Goal: Task Accomplishment & Management: Use online tool/utility

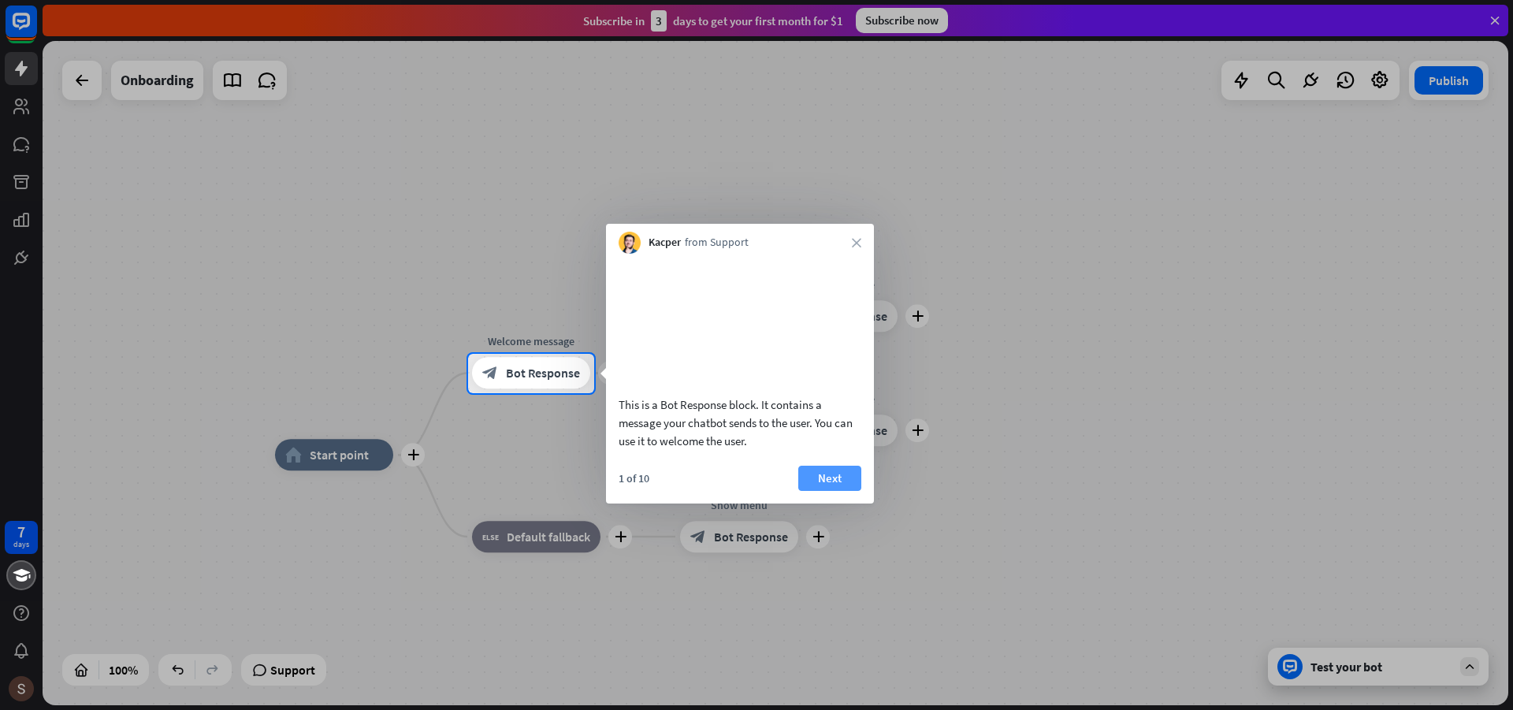
click at [833, 491] on button "Next" at bounding box center [829, 478] width 63 height 25
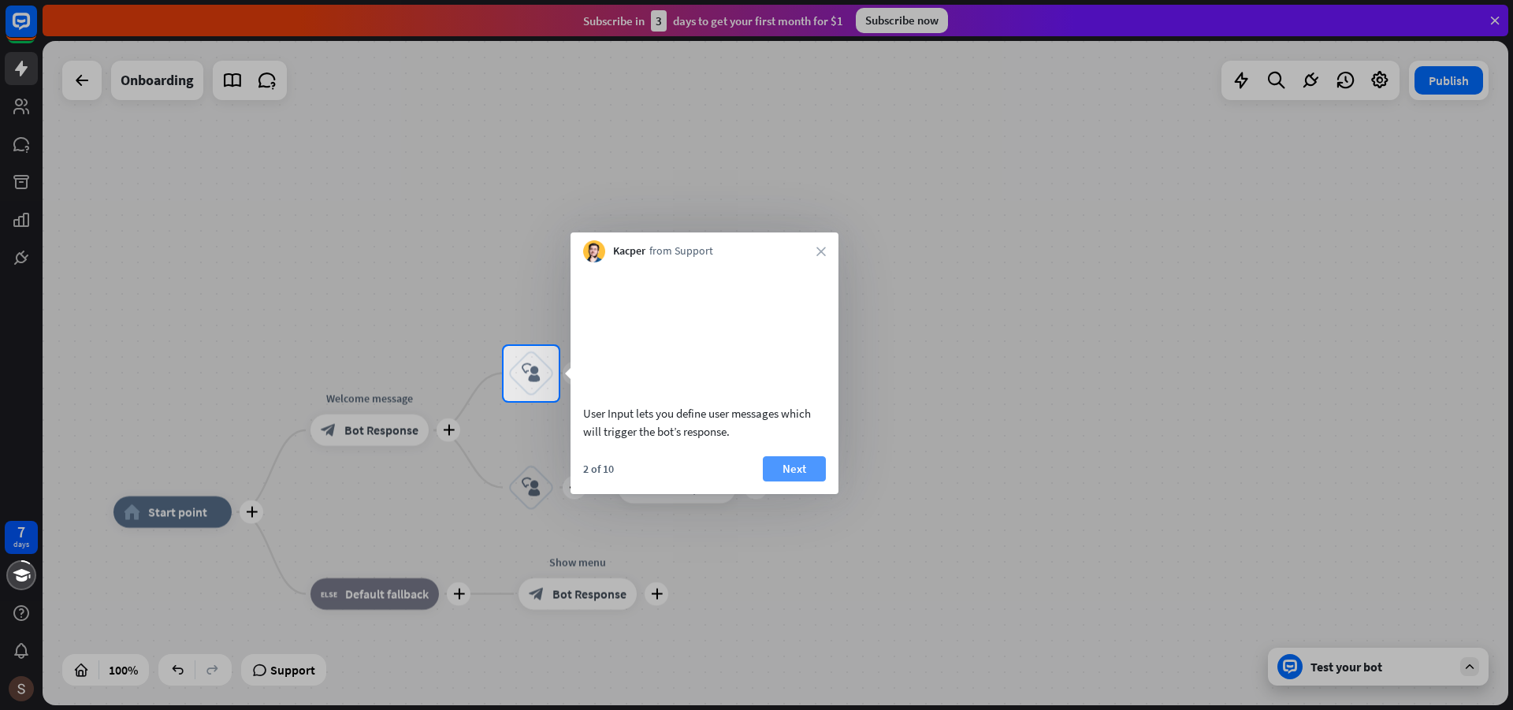
click at [795, 482] on button "Next" at bounding box center [794, 468] width 63 height 25
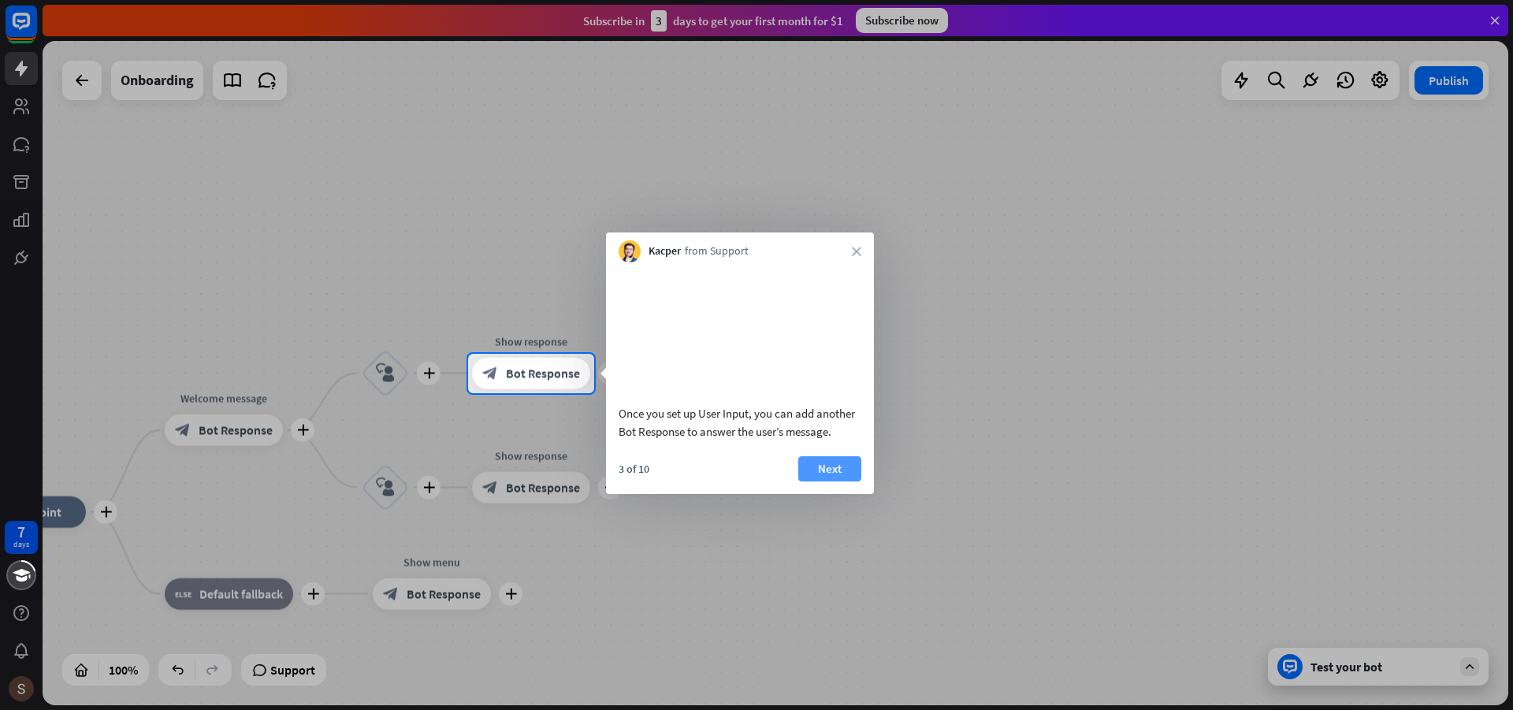
click at [836, 482] on button "Next" at bounding box center [829, 468] width 63 height 25
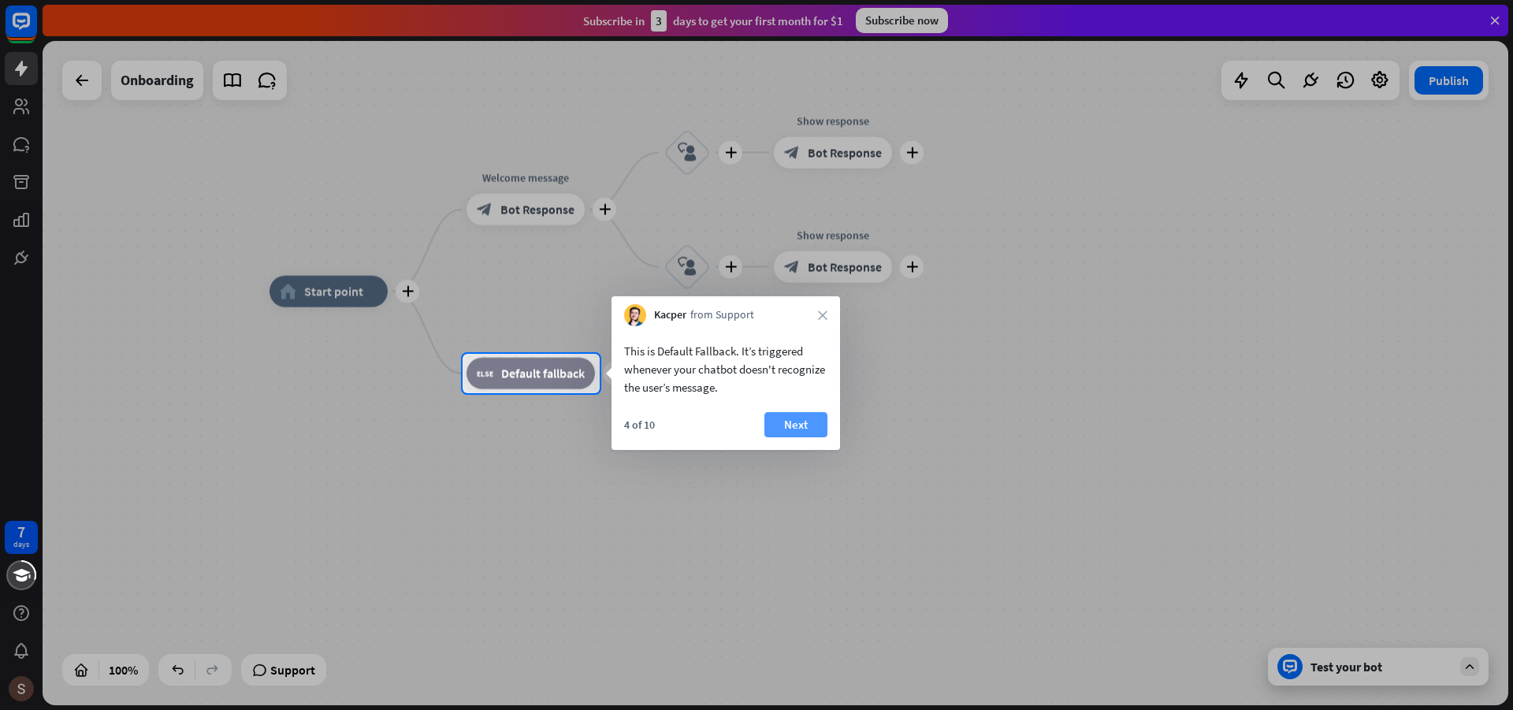
click at [798, 433] on button "Next" at bounding box center [796, 424] width 63 height 25
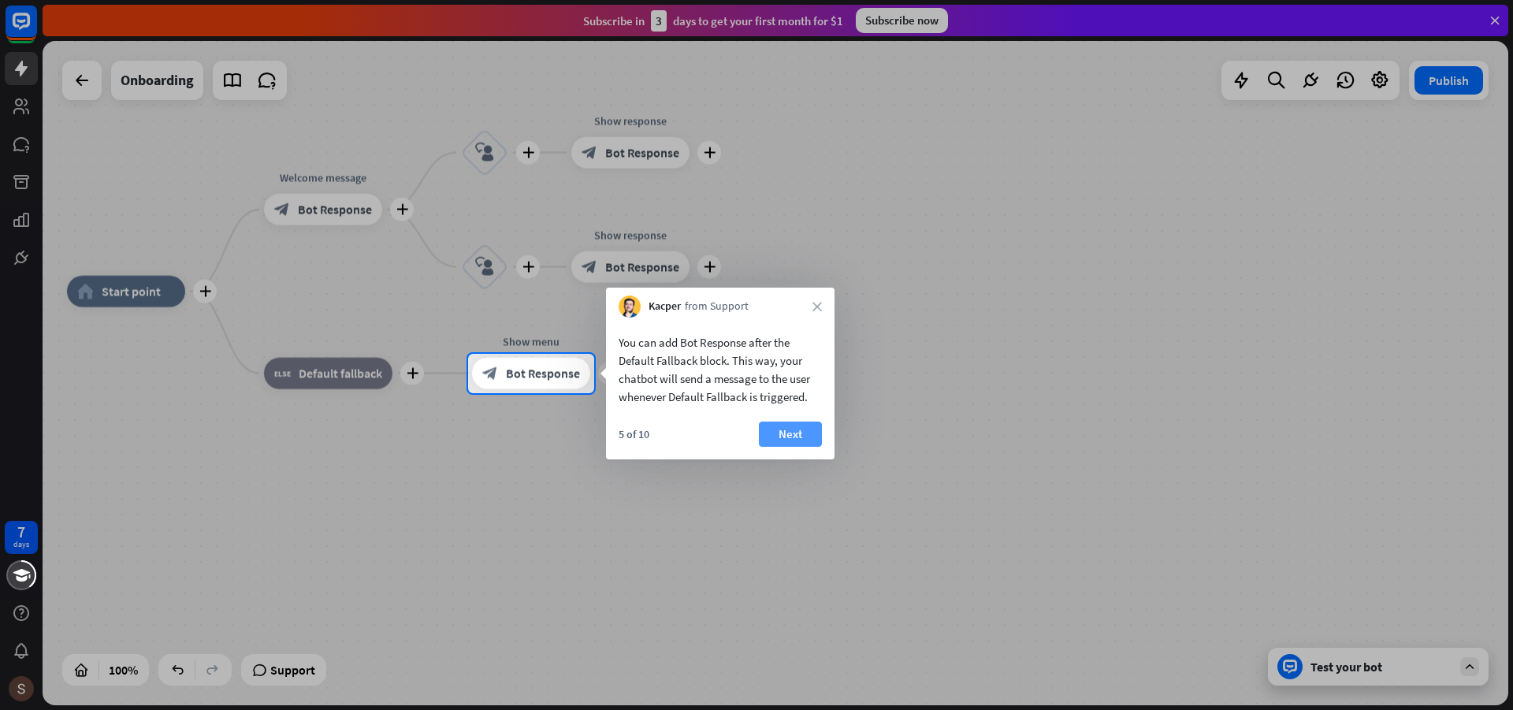
click at [813, 433] on button "Next" at bounding box center [790, 434] width 63 height 25
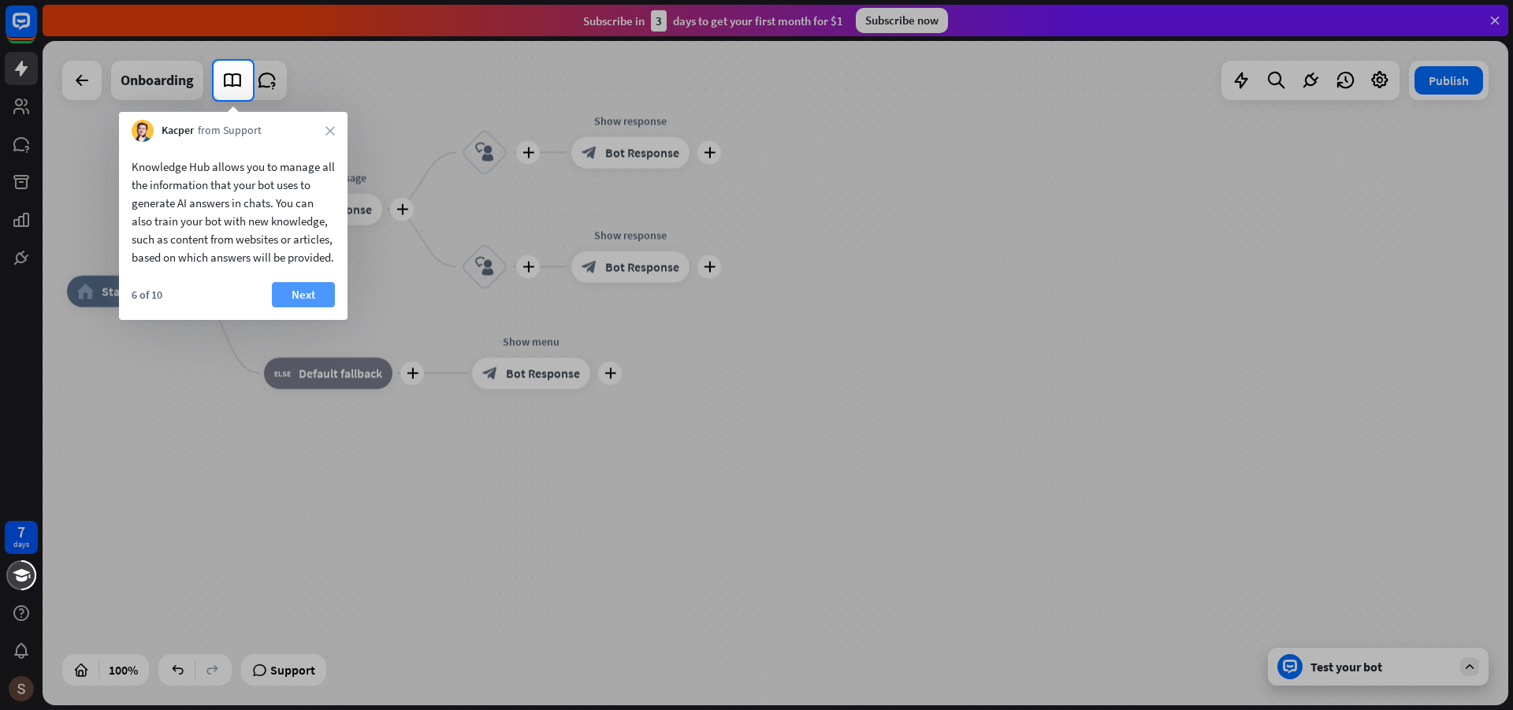
click at [320, 307] on button "Next" at bounding box center [303, 294] width 63 height 25
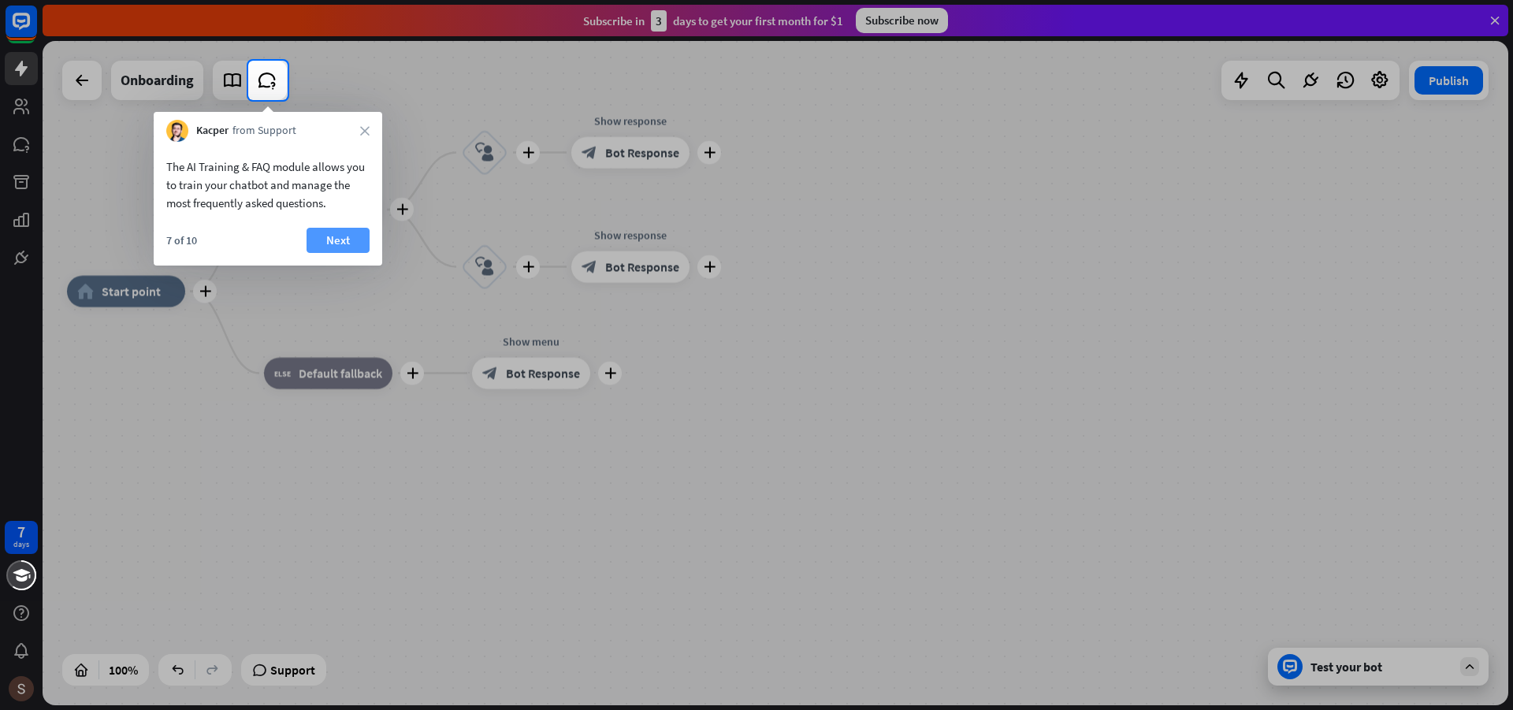
click at [339, 244] on button "Next" at bounding box center [338, 240] width 63 height 25
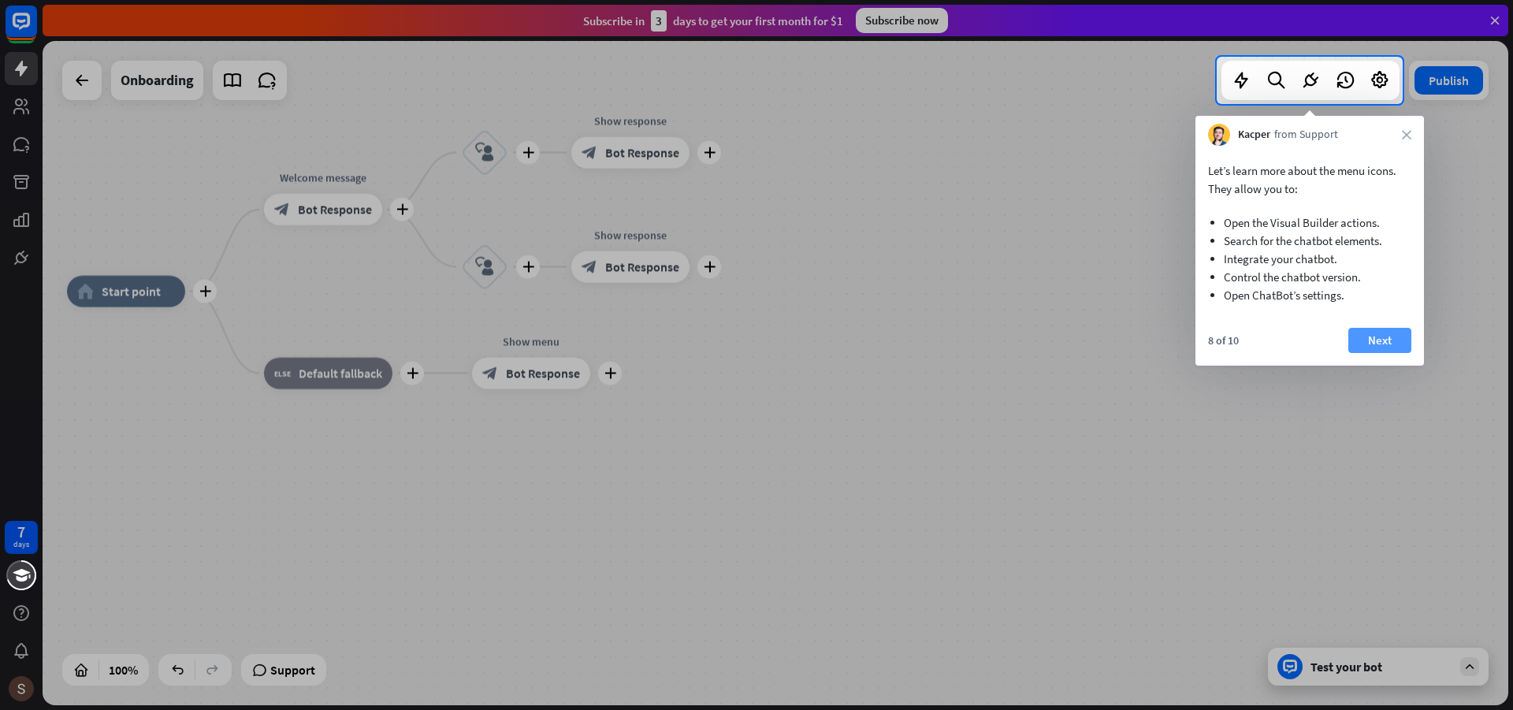
click at [1385, 341] on button "Next" at bounding box center [1380, 340] width 63 height 25
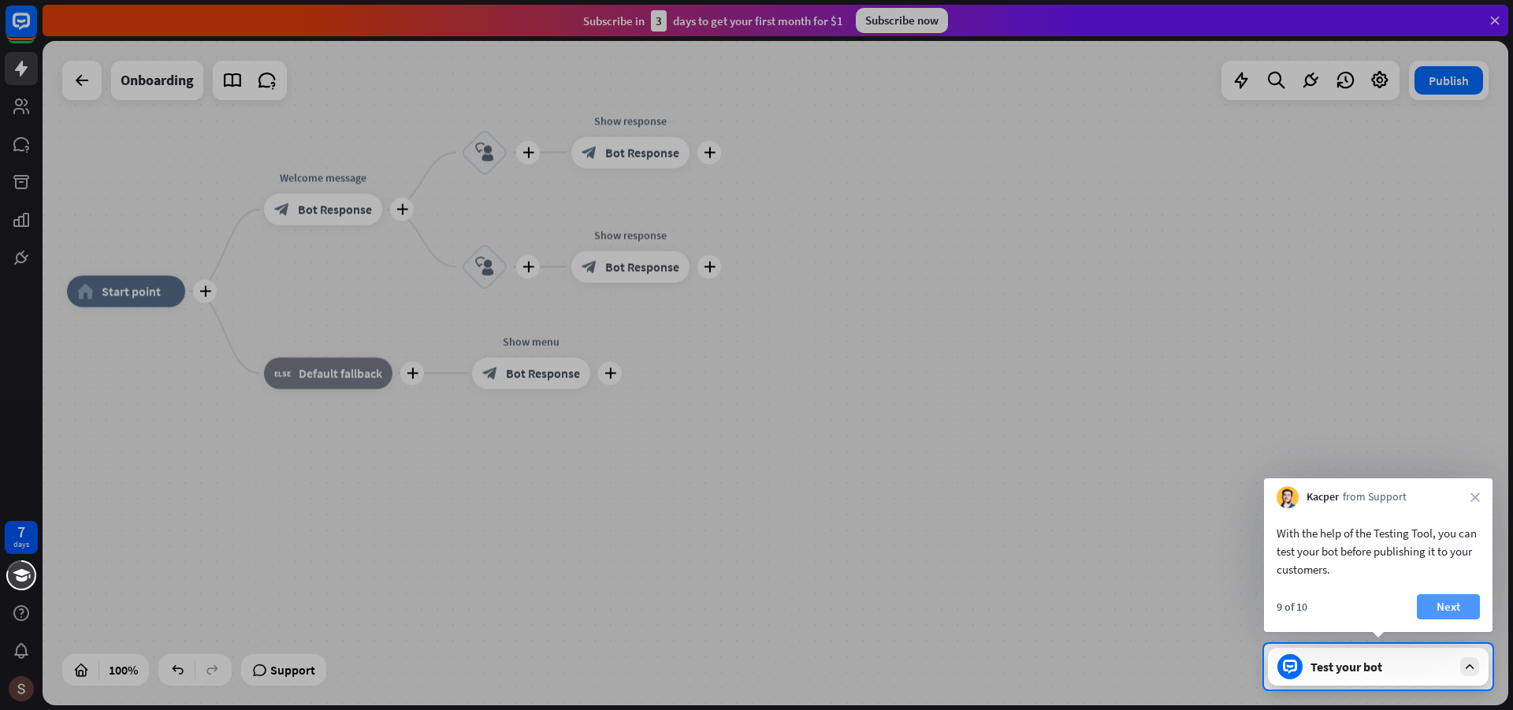
click at [1450, 601] on button "Next" at bounding box center [1448, 606] width 63 height 25
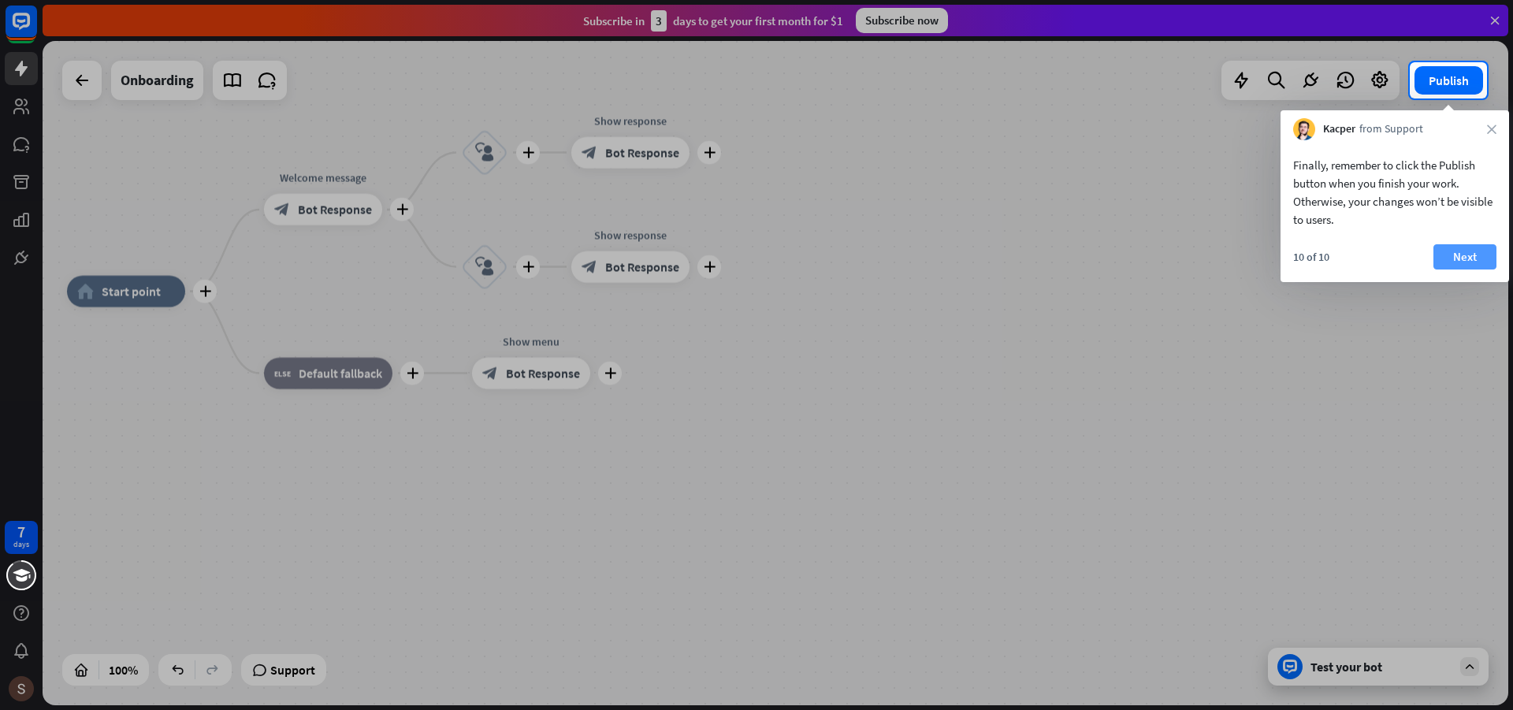
click at [1465, 257] on button "Next" at bounding box center [1465, 256] width 63 height 25
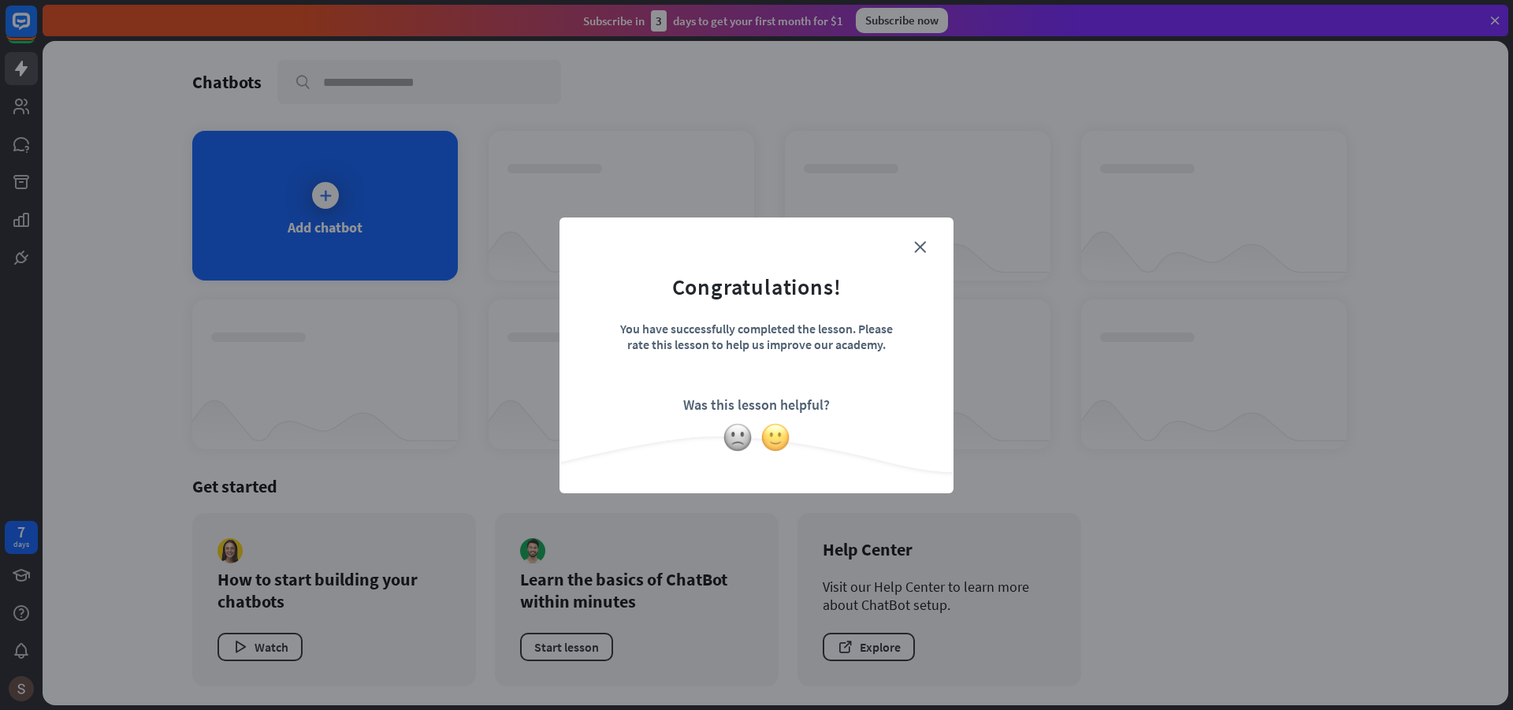
click at [775, 439] on img at bounding box center [776, 438] width 30 height 30
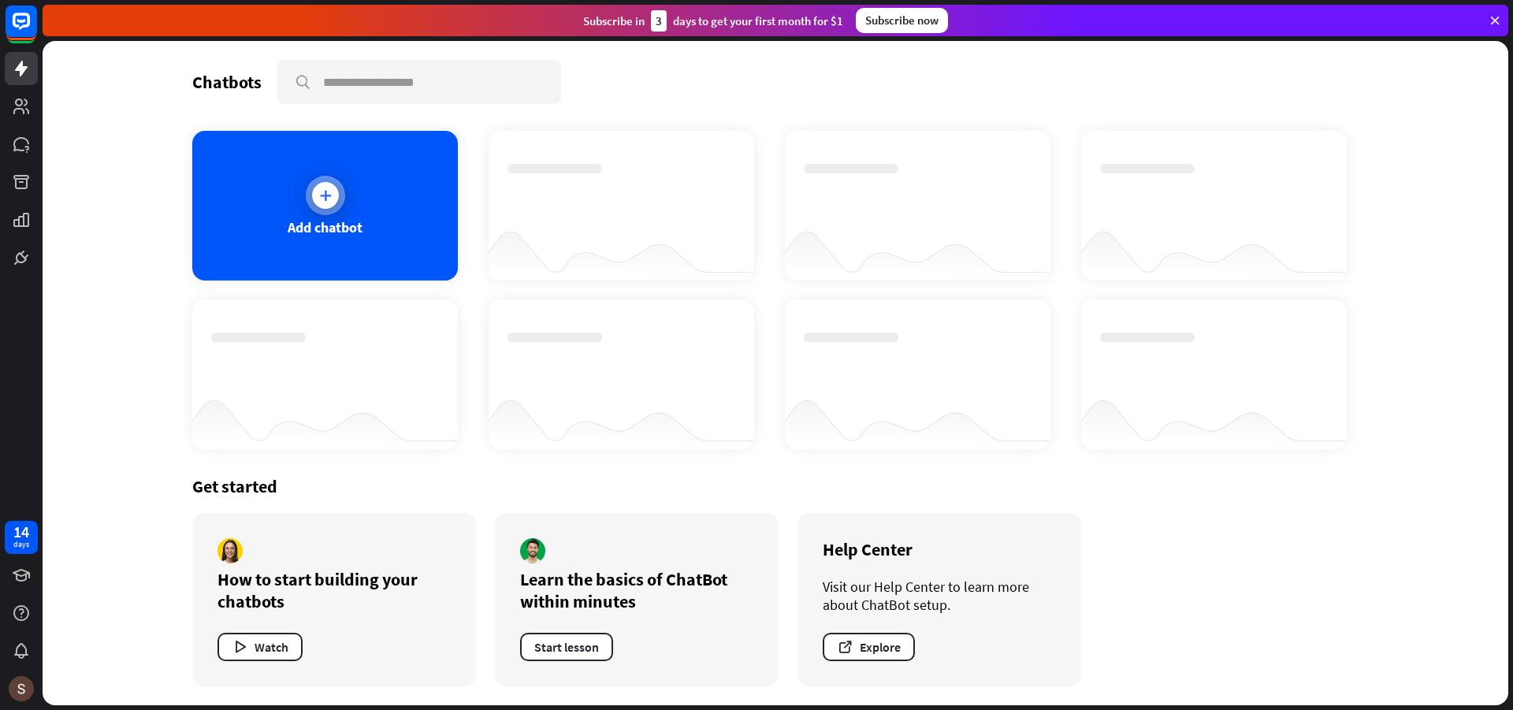
click at [323, 197] on icon at bounding box center [326, 196] width 16 height 16
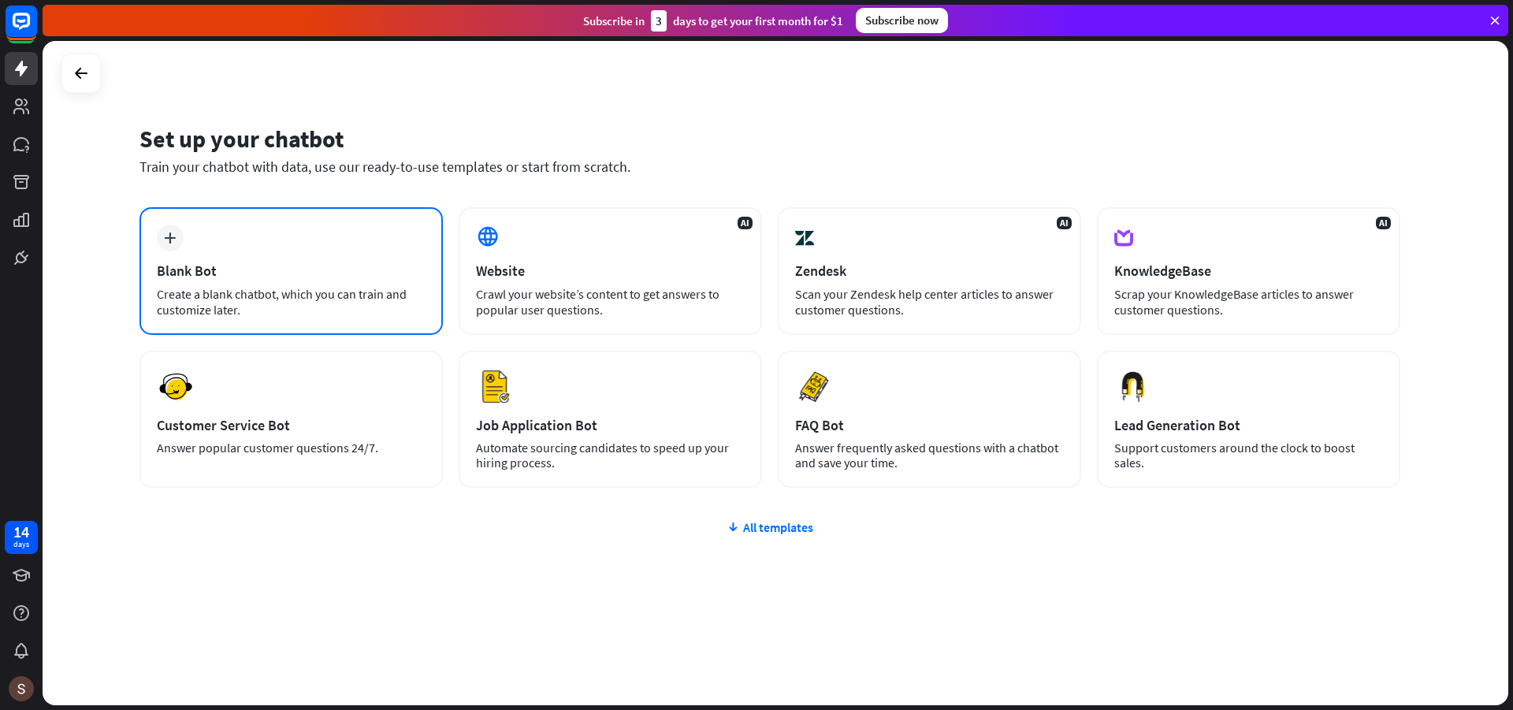
click at [233, 265] on div "Blank Bot" at bounding box center [291, 271] width 269 height 18
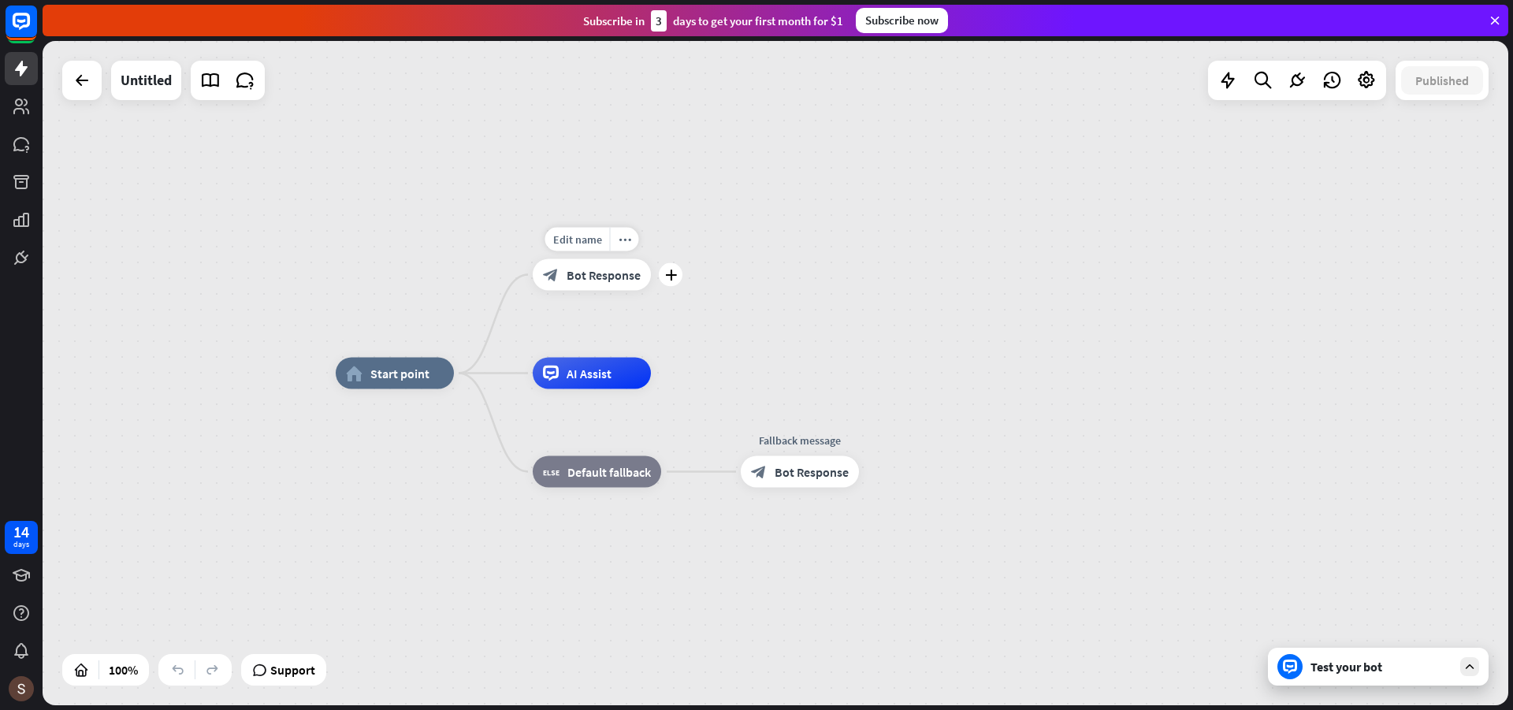
click at [591, 276] on span "Bot Response" at bounding box center [604, 275] width 74 height 16
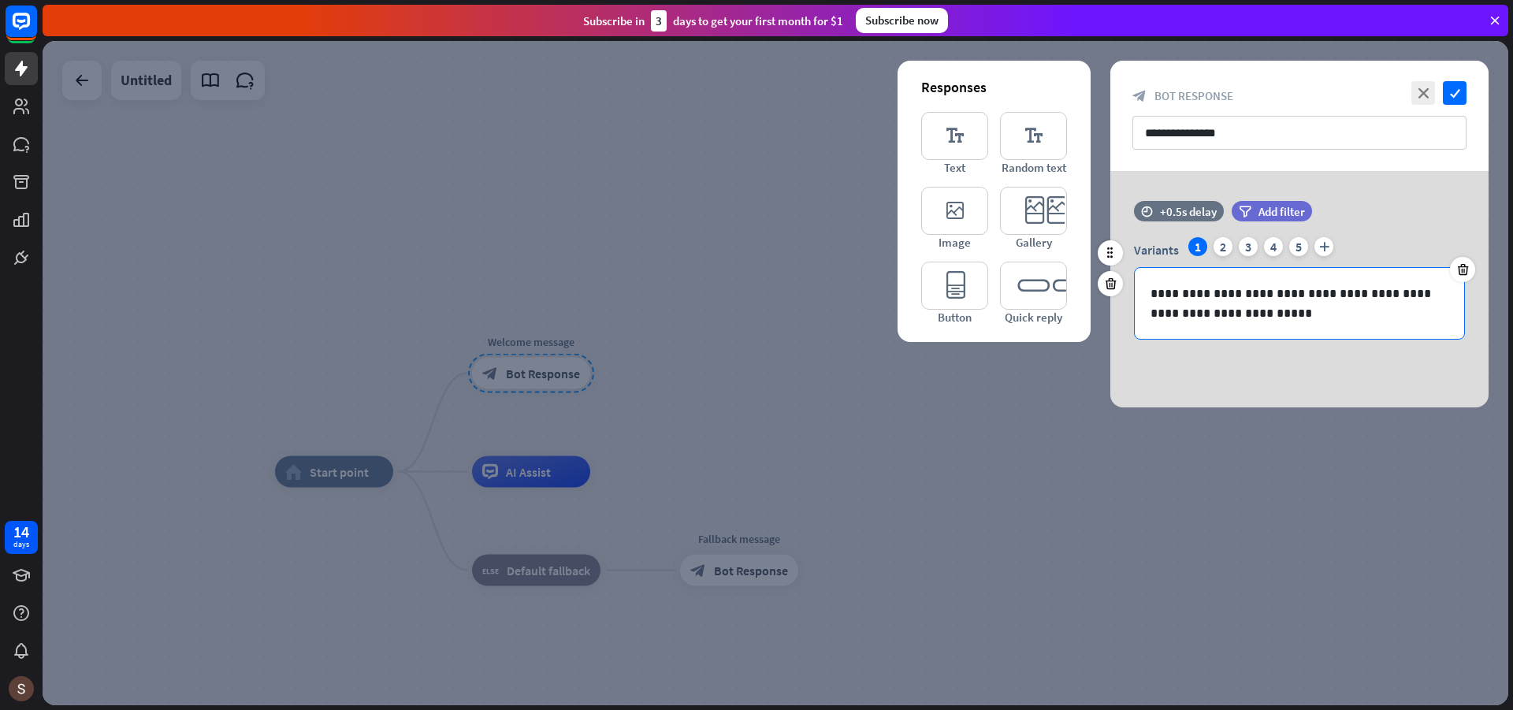
click at [1312, 307] on p "**********" at bounding box center [1300, 303] width 298 height 39
drag, startPoint x: 1200, startPoint y: 318, endPoint x: 1140, endPoint y: 297, distance: 63.3
click at [1140, 297] on div "**********" at bounding box center [1299, 303] width 329 height 71
copy p "**********"
click at [1241, 123] on input "**********" at bounding box center [1300, 133] width 334 height 34
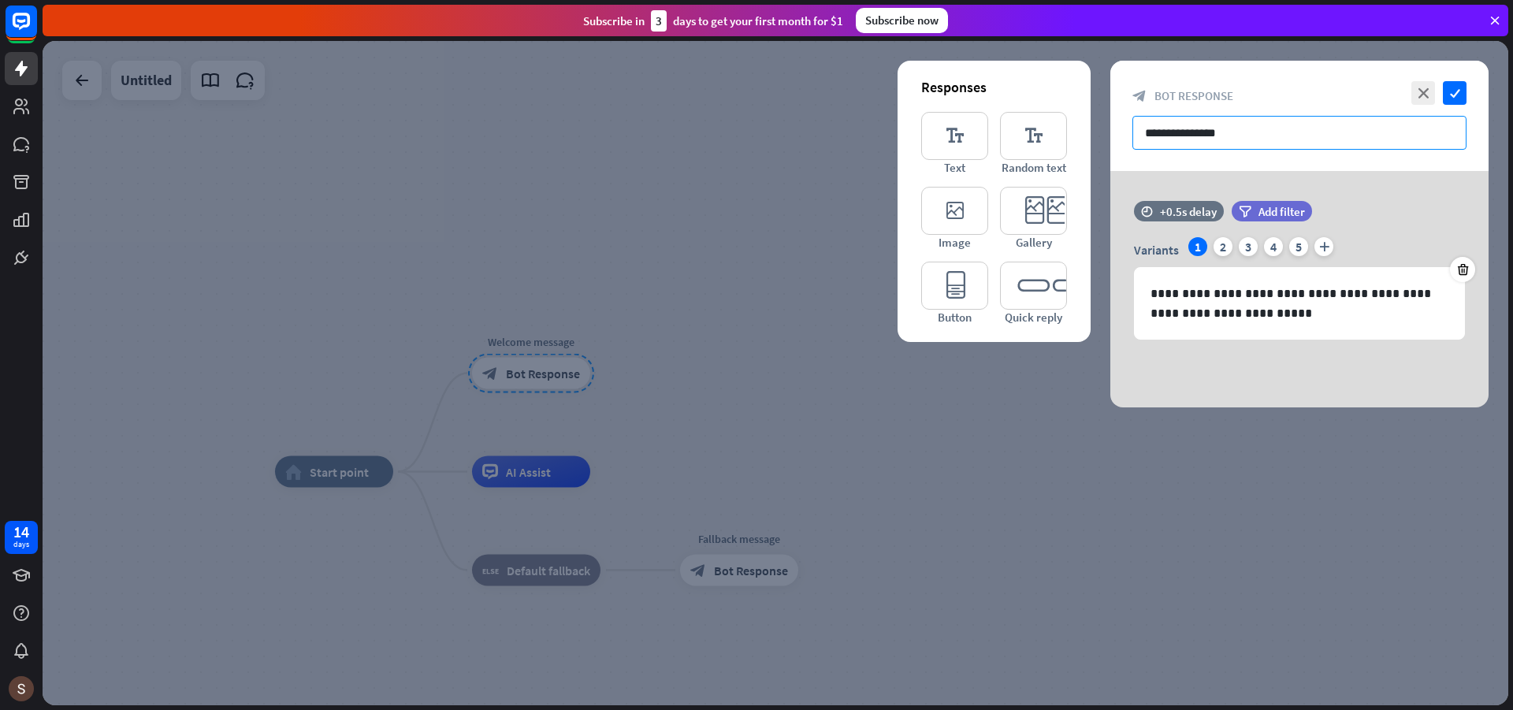
drag, startPoint x: 1249, startPoint y: 134, endPoint x: 1302, endPoint y: 146, distance: 54.9
click at [1302, 146] on input "**********" at bounding box center [1300, 133] width 334 height 34
click at [1464, 94] on icon "check" at bounding box center [1455, 93] width 24 height 24
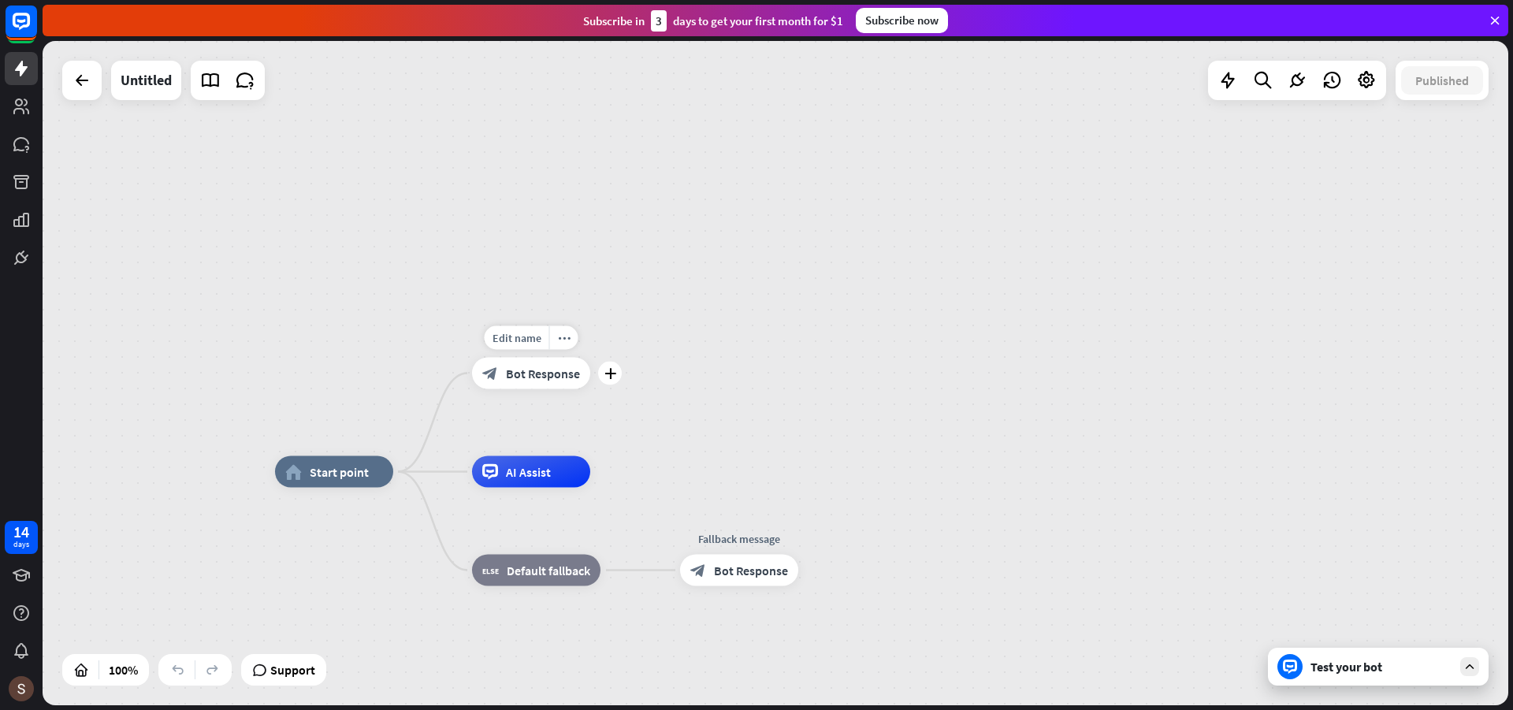
click at [545, 377] on span "Bot Response" at bounding box center [543, 374] width 74 height 16
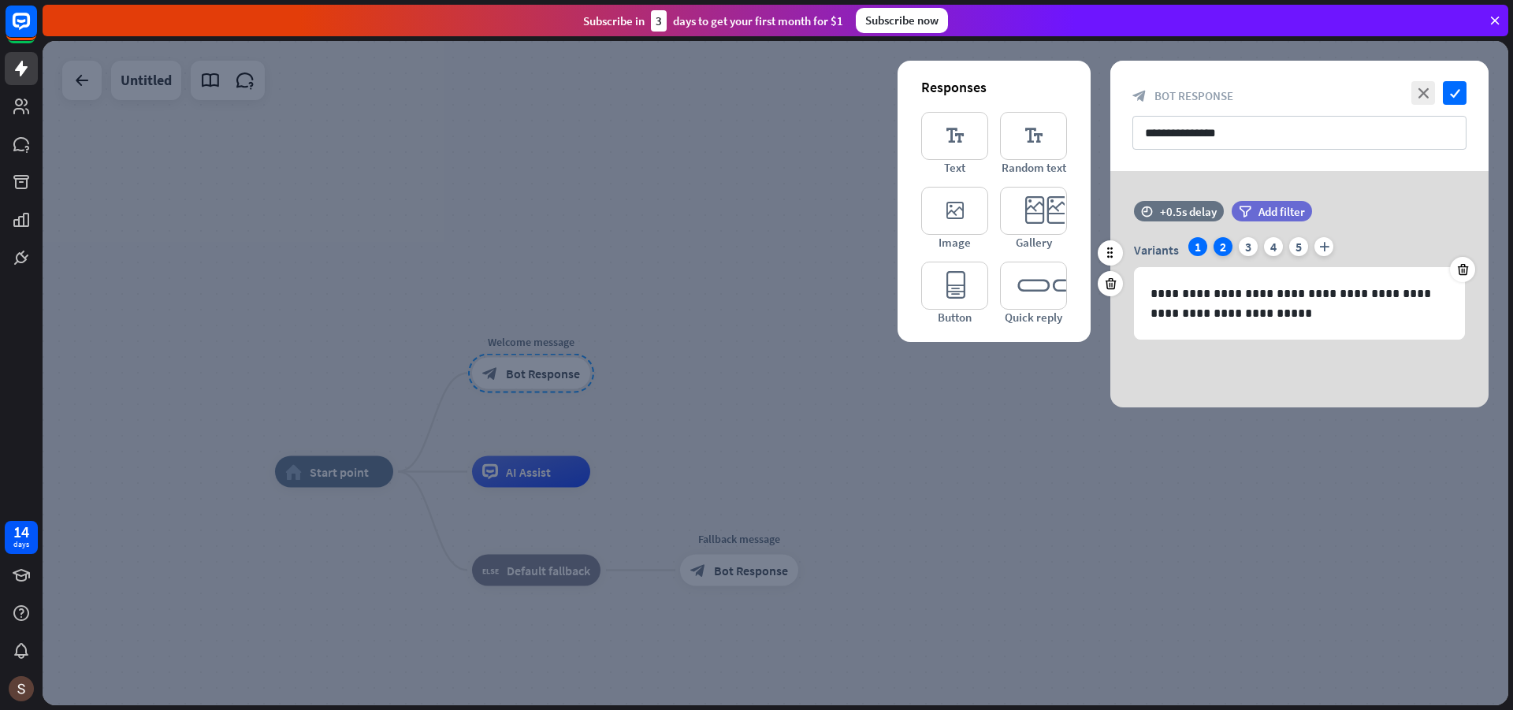
click at [1219, 251] on div "2" at bounding box center [1223, 246] width 19 height 19
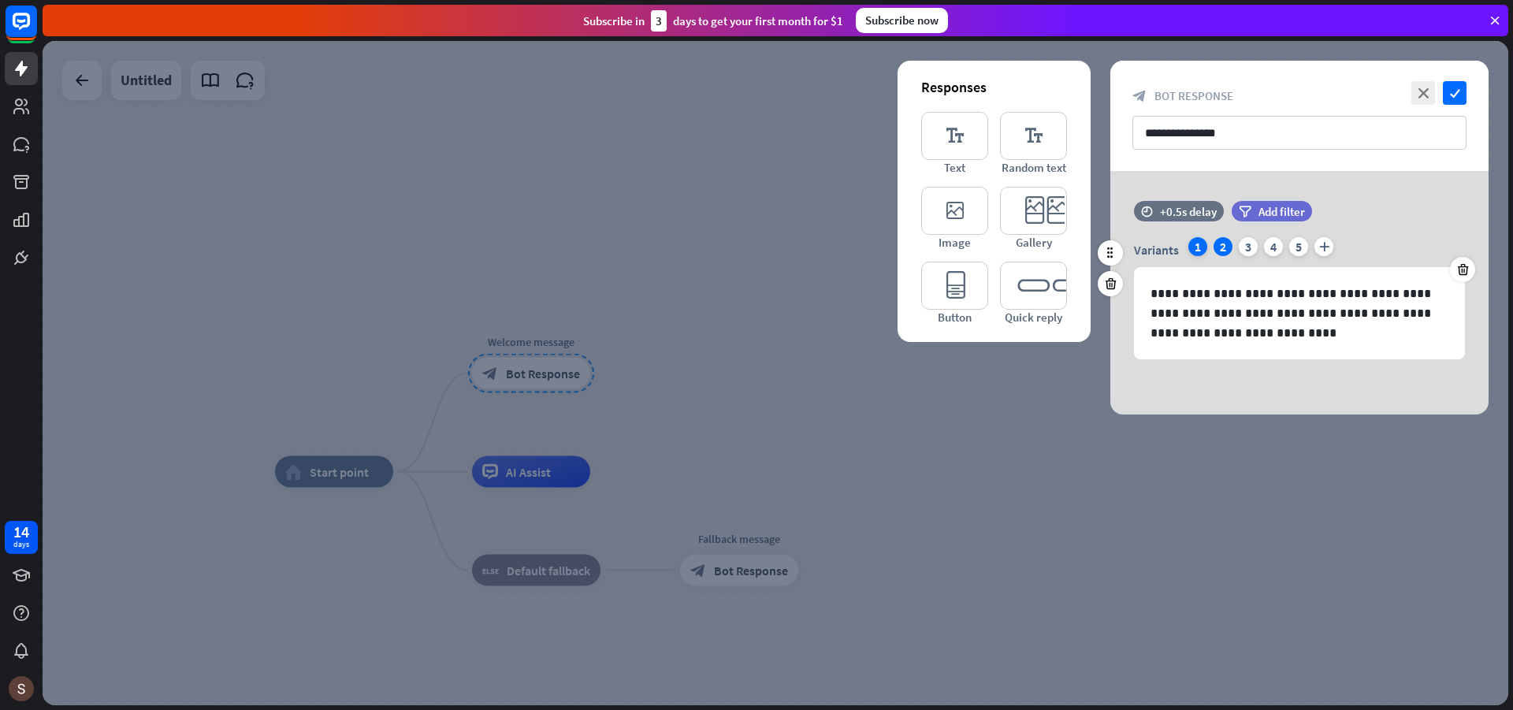
click at [1193, 252] on div "1" at bounding box center [1198, 246] width 19 height 19
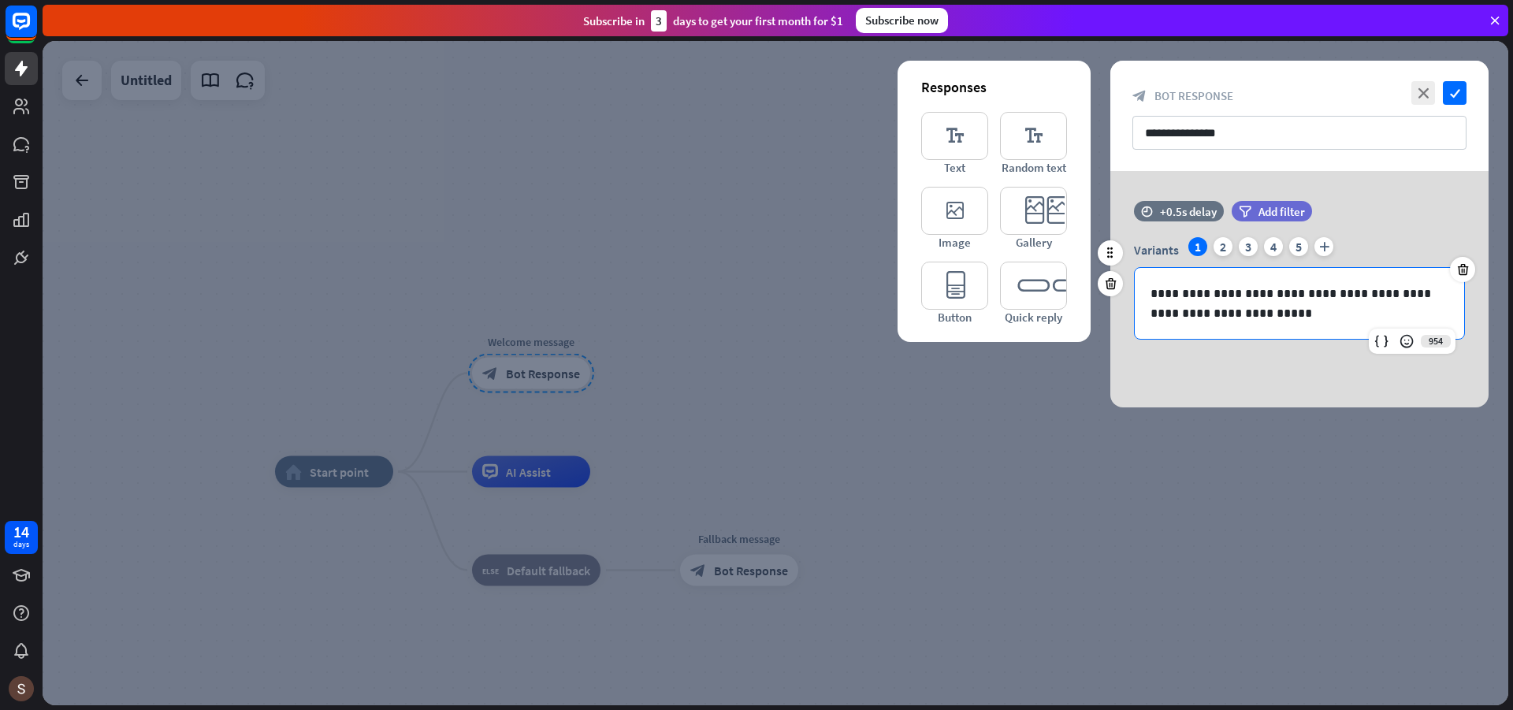
click at [1232, 299] on p "**********" at bounding box center [1300, 303] width 298 height 39
drag, startPoint x: 1260, startPoint y: 322, endPoint x: 1111, endPoint y: 291, distance: 152.1
click at [1111, 291] on div "**********" at bounding box center [1300, 278] width 378 height 154
click at [1223, 243] on div "2" at bounding box center [1223, 246] width 19 height 19
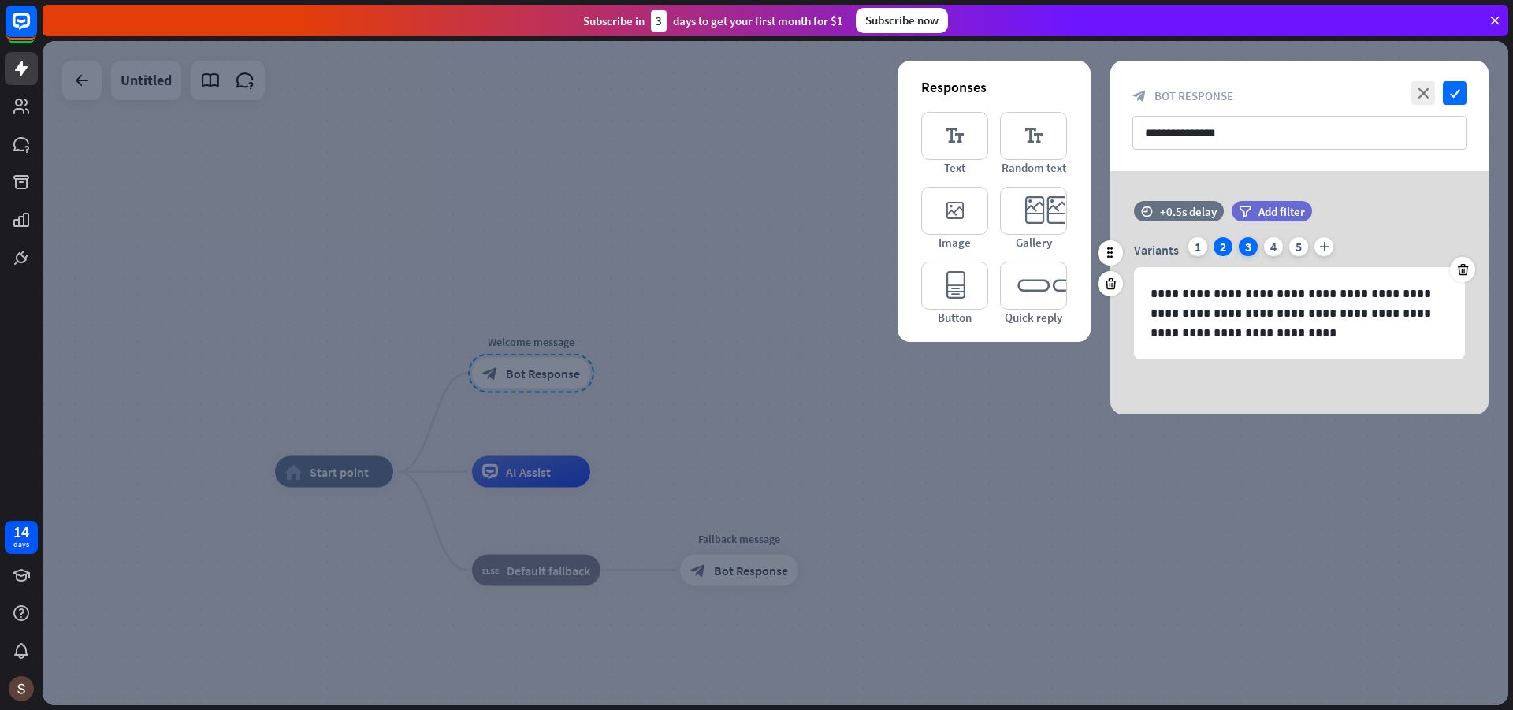
click at [1241, 244] on div "3" at bounding box center [1248, 246] width 19 height 19
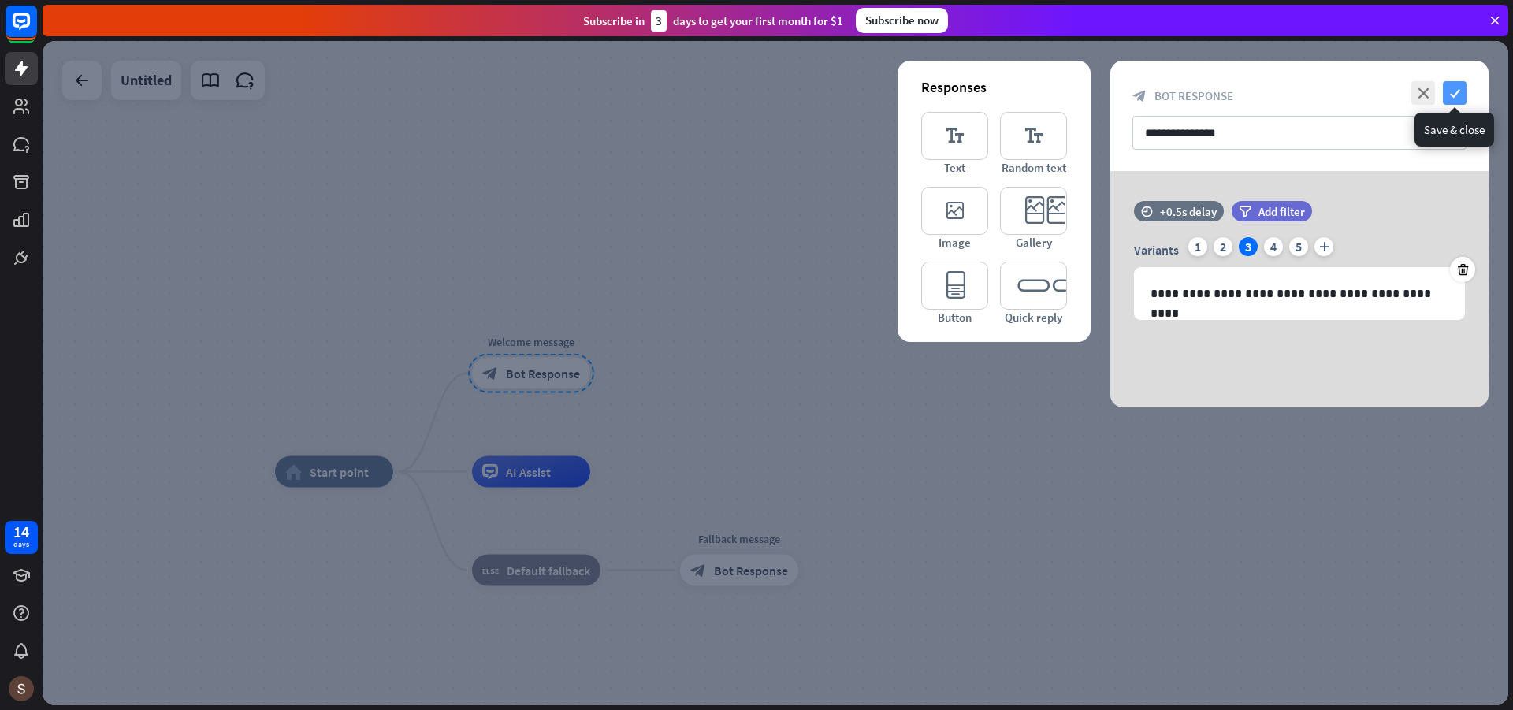
click at [1457, 91] on icon "check" at bounding box center [1455, 93] width 24 height 24
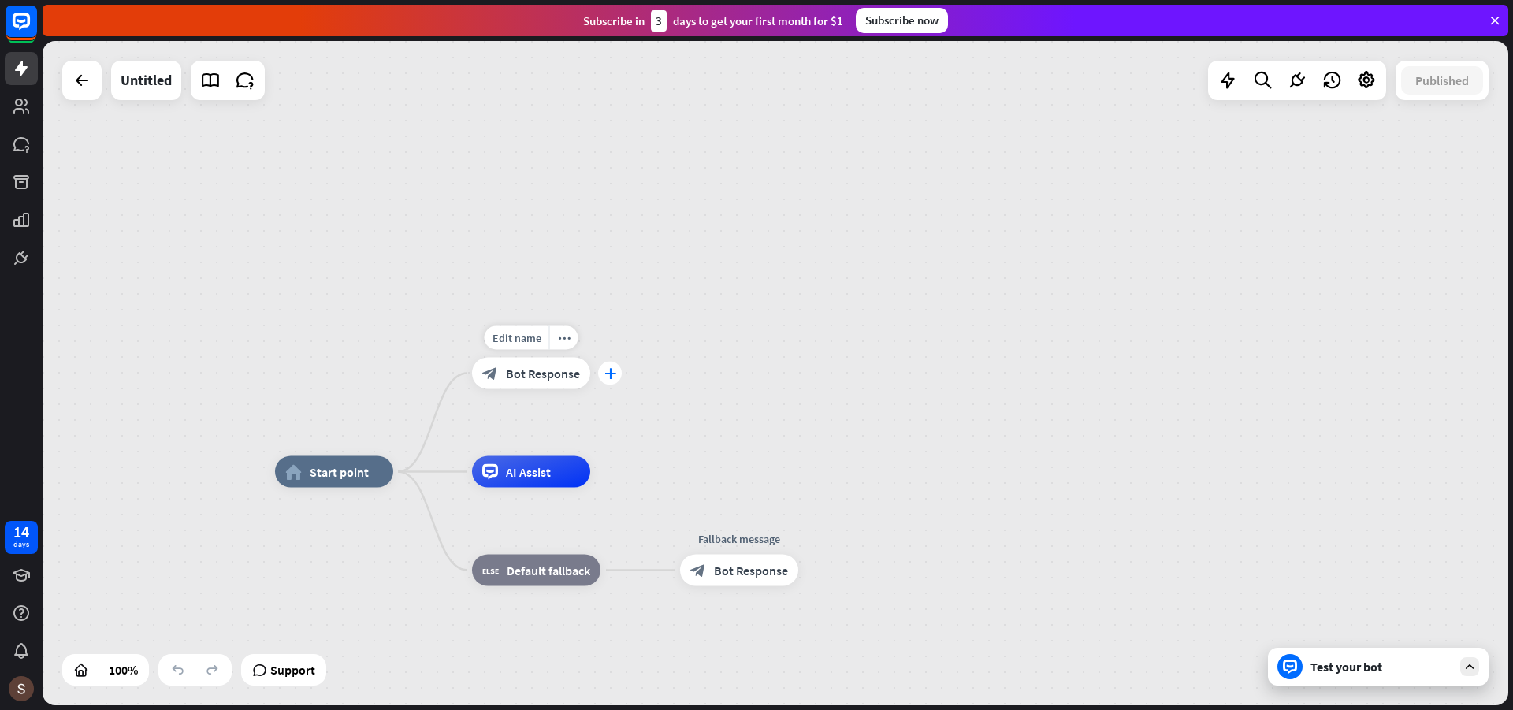
click at [613, 372] on icon "plus" at bounding box center [611, 373] width 12 height 11
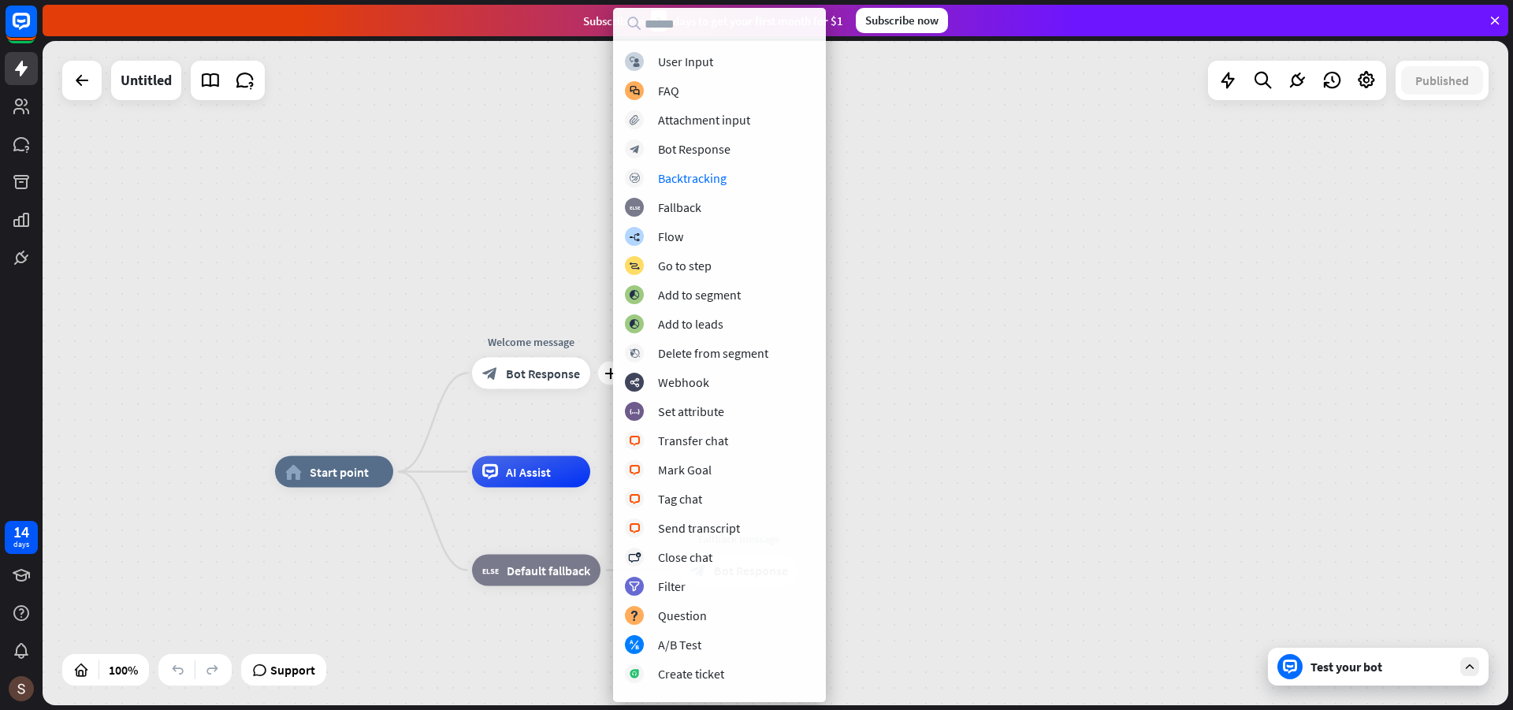
click at [1085, 280] on div "home_2 Start point plus Welcome message block_bot_response Bot Response AI Assi…" at bounding box center [776, 373] width 1466 height 664
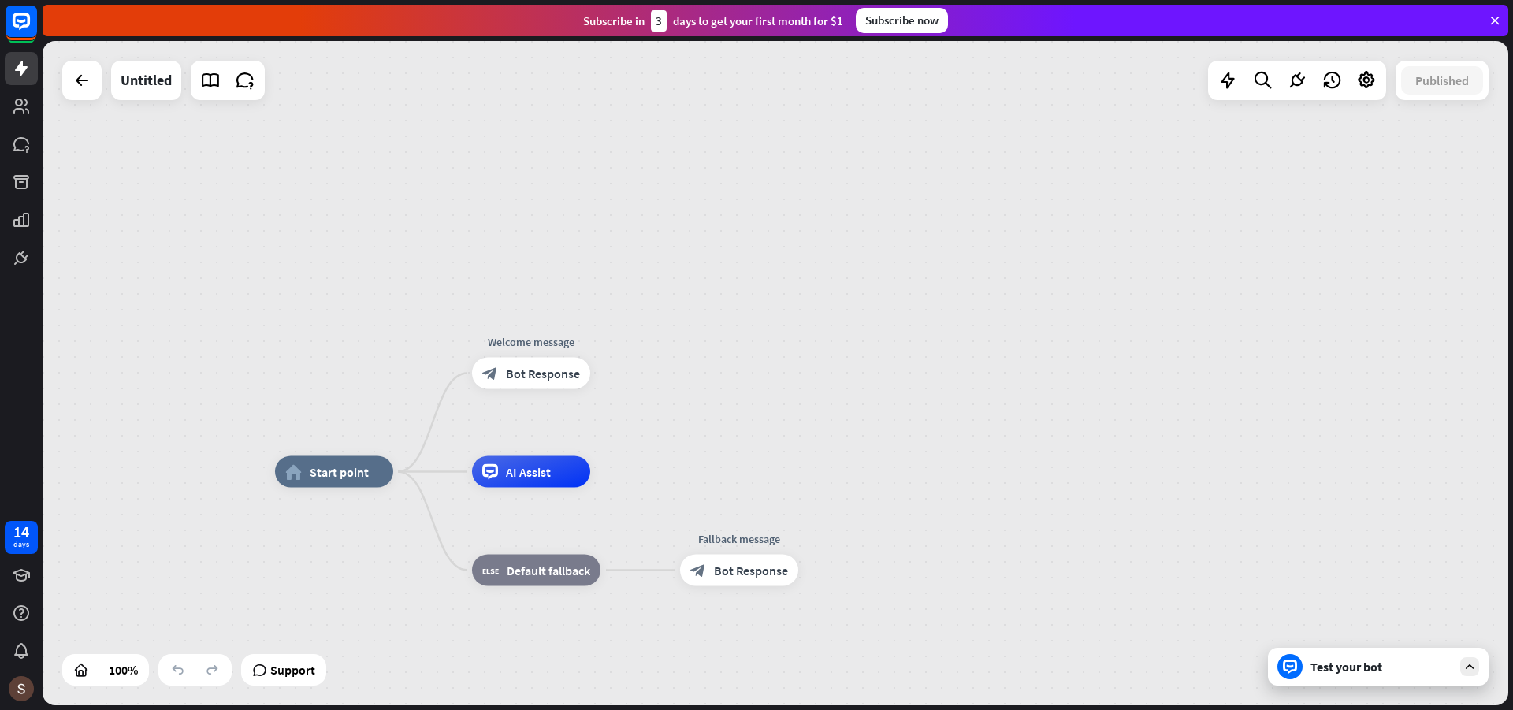
click at [87, 96] on div at bounding box center [81, 80] width 39 height 39
click at [1384, 673] on div "Test your bot" at bounding box center [1382, 667] width 142 height 16
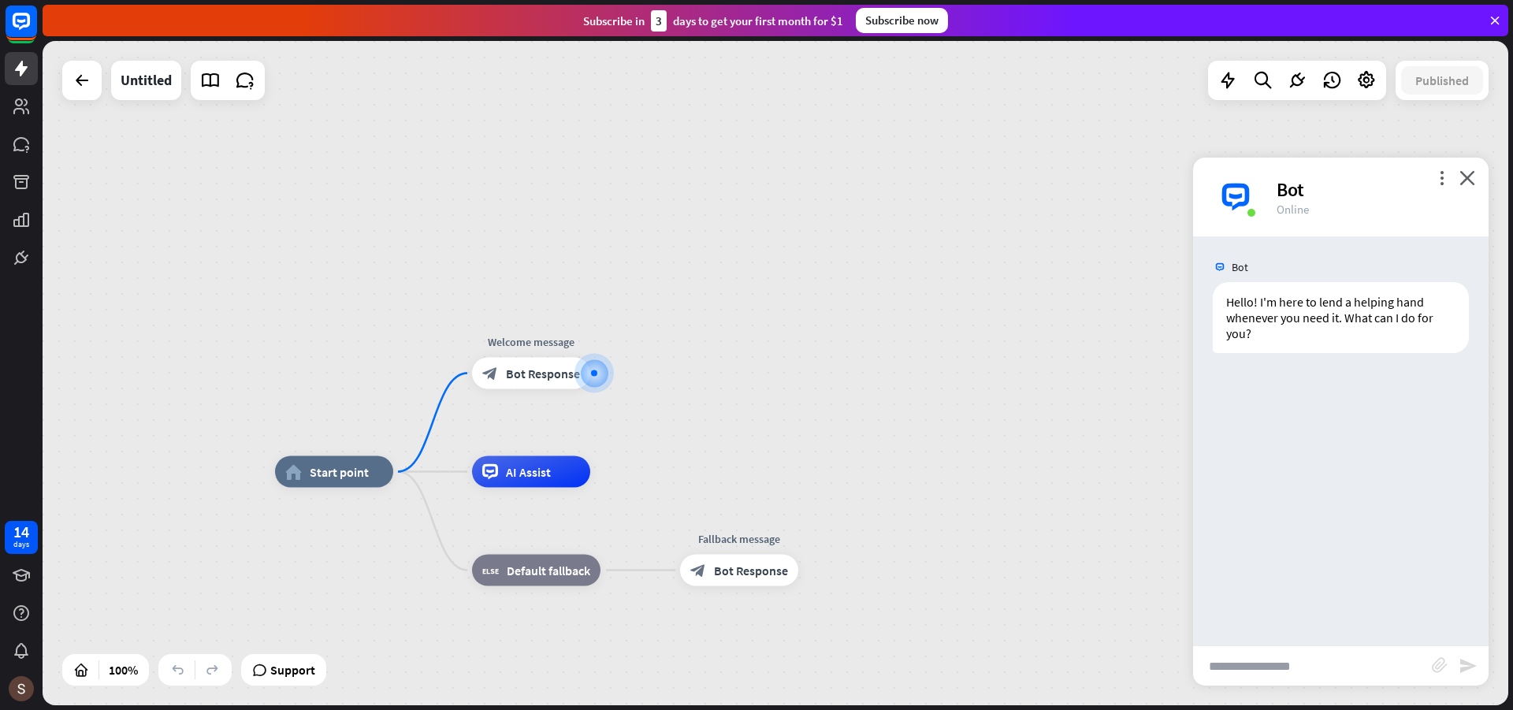
click at [1297, 646] on input "text" at bounding box center [1312, 665] width 239 height 39
click at [1296, 667] on input "text" at bounding box center [1312, 665] width 239 height 39
type input "***"
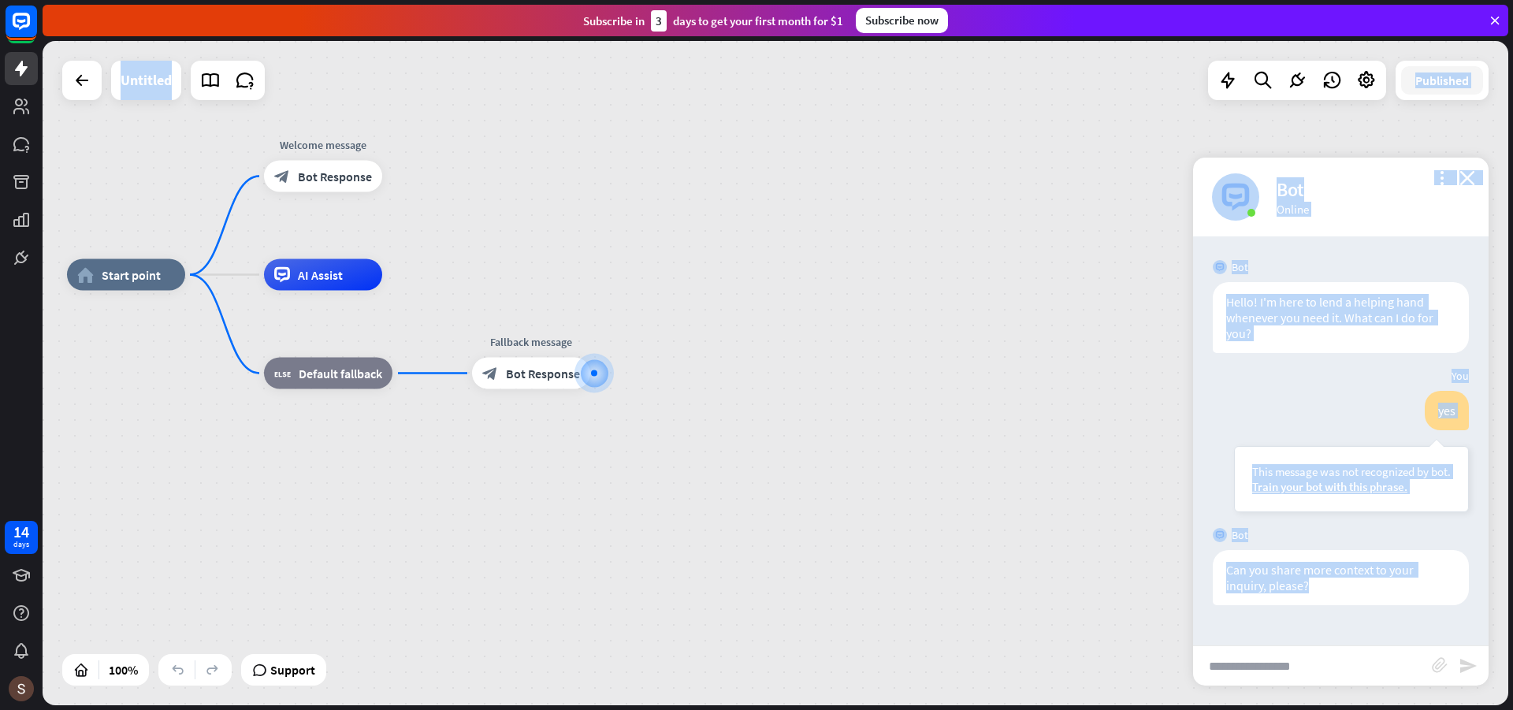
drag, startPoint x: 1308, startPoint y: 586, endPoint x: 1188, endPoint y: 553, distance: 124.9
click at [1188, 553] on div "home_2 Start point Welcome message block_bot_response Bot Response AI Assist bl…" at bounding box center [776, 373] width 1466 height 664
click at [1316, 597] on div "Can you share more context to your inquiry, please?" at bounding box center [1341, 577] width 256 height 55
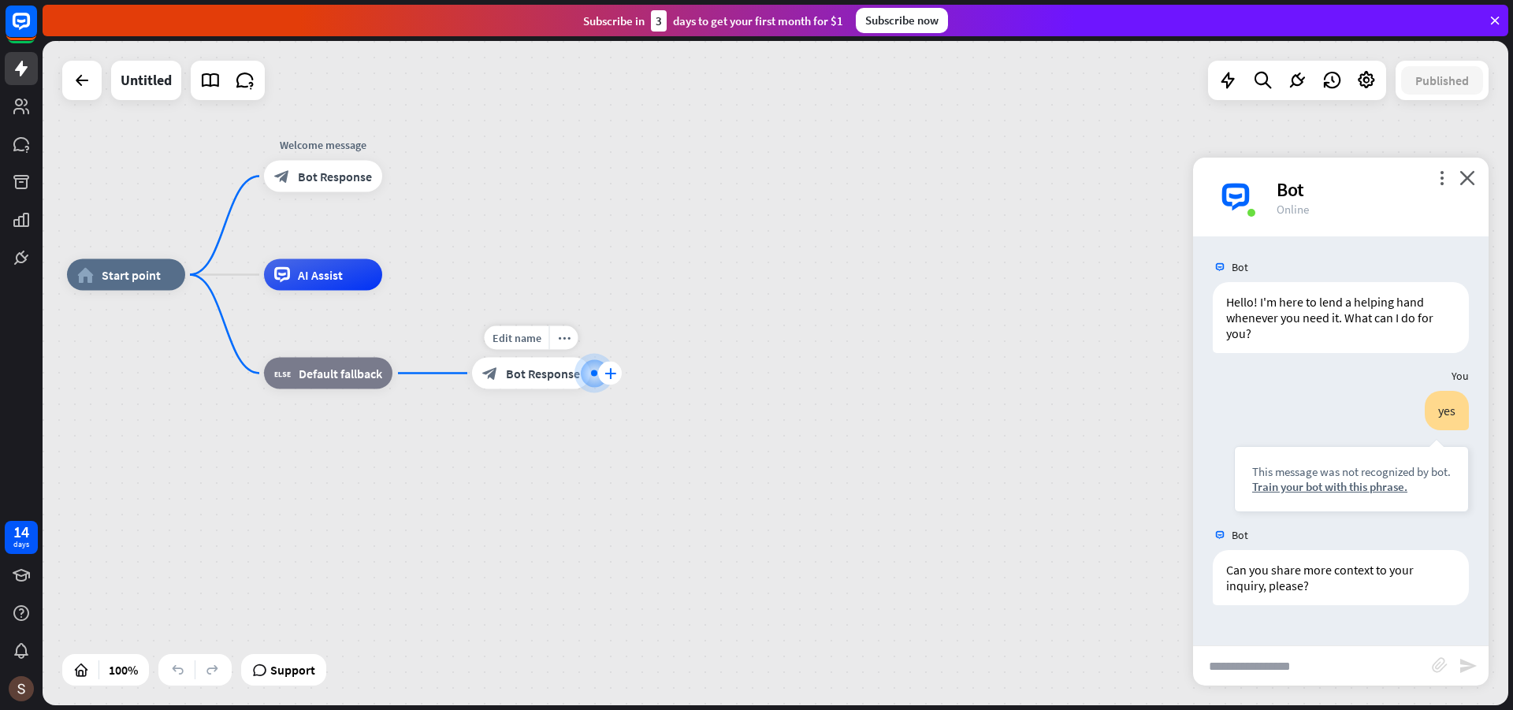
click at [605, 375] on icon "plus" at bounding box center [611, 373] width 12 height 11
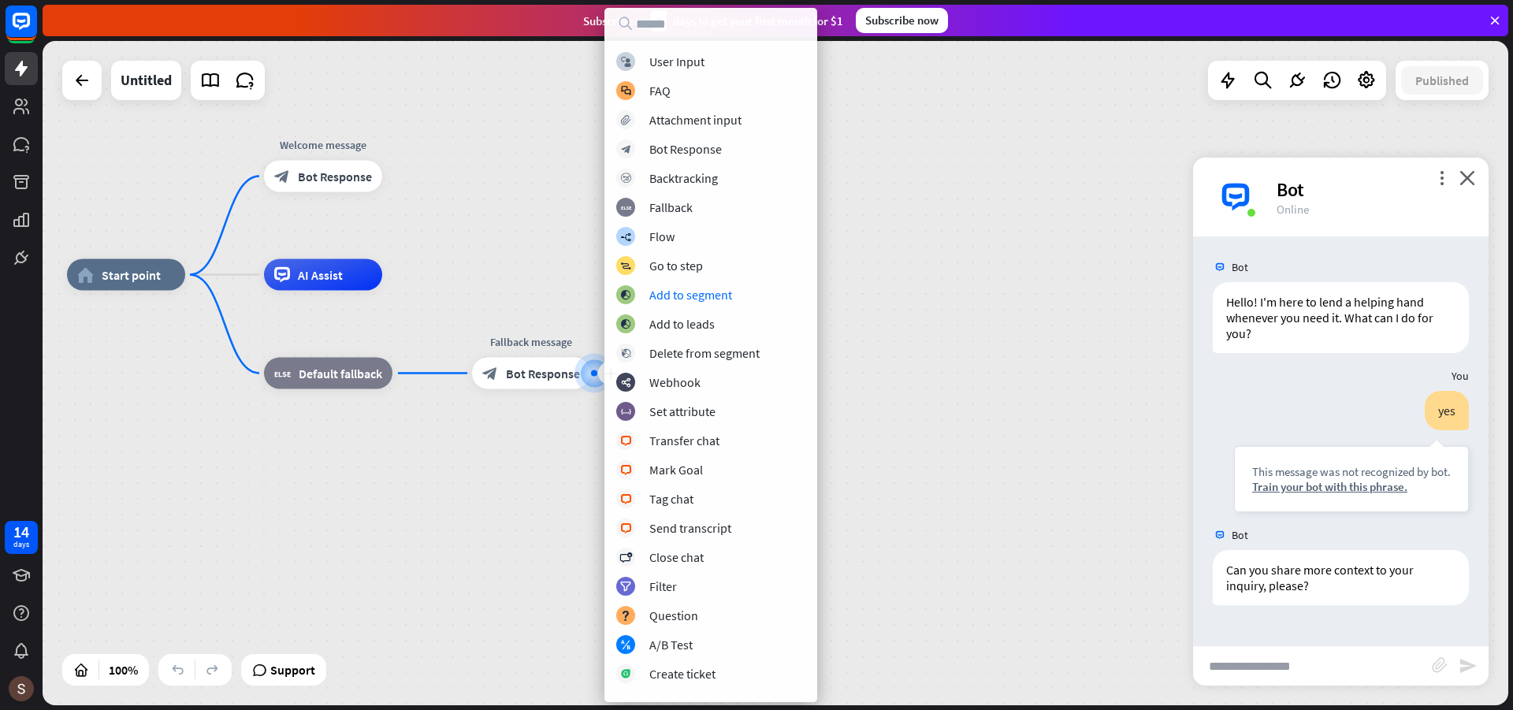
click at [1018, 367] on div "home_2 Start point Welcome message block_bot_response Bot Response AI Assist bl…" at bounding box center [800, 607] width 1466 height 664
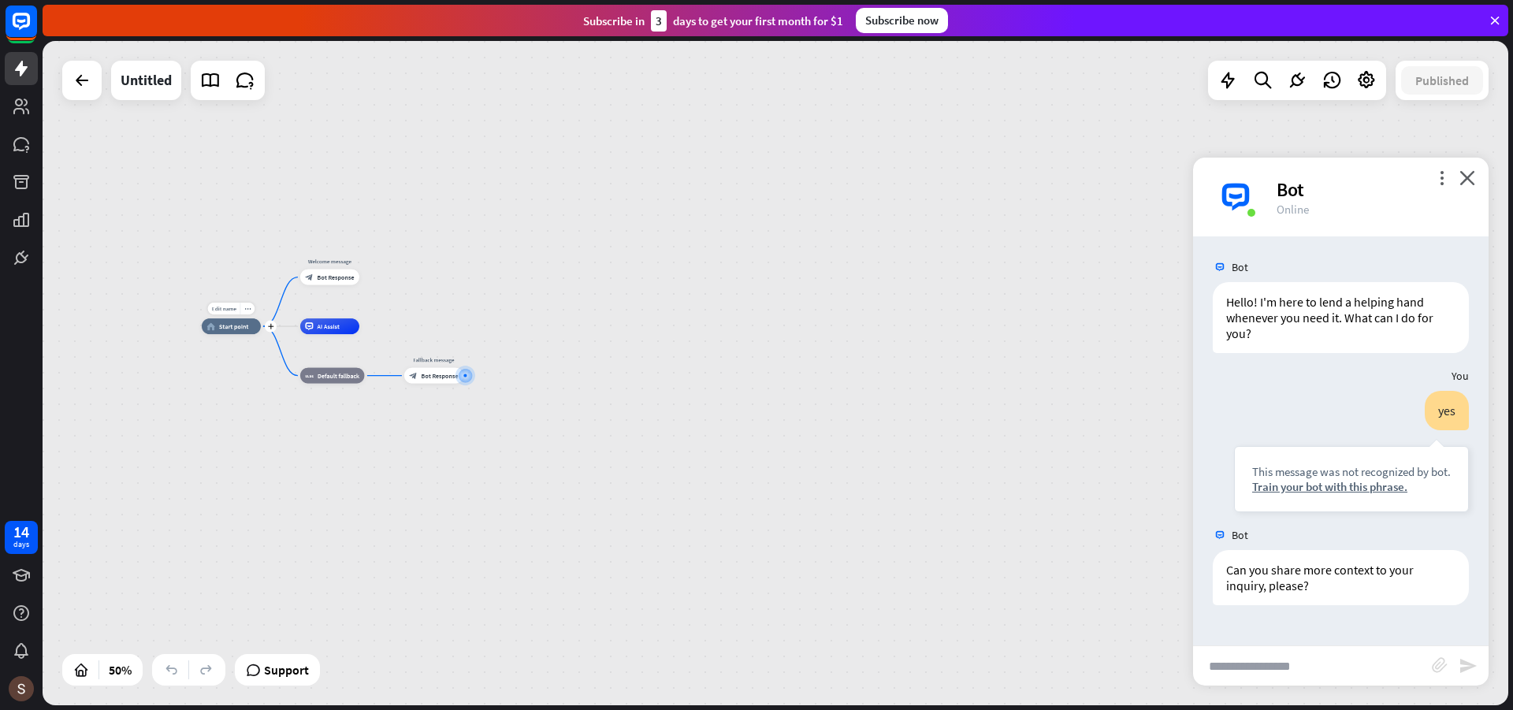
click at [241, 330] on span "Start point" at bounding box center [234, 326] width 30 height 8
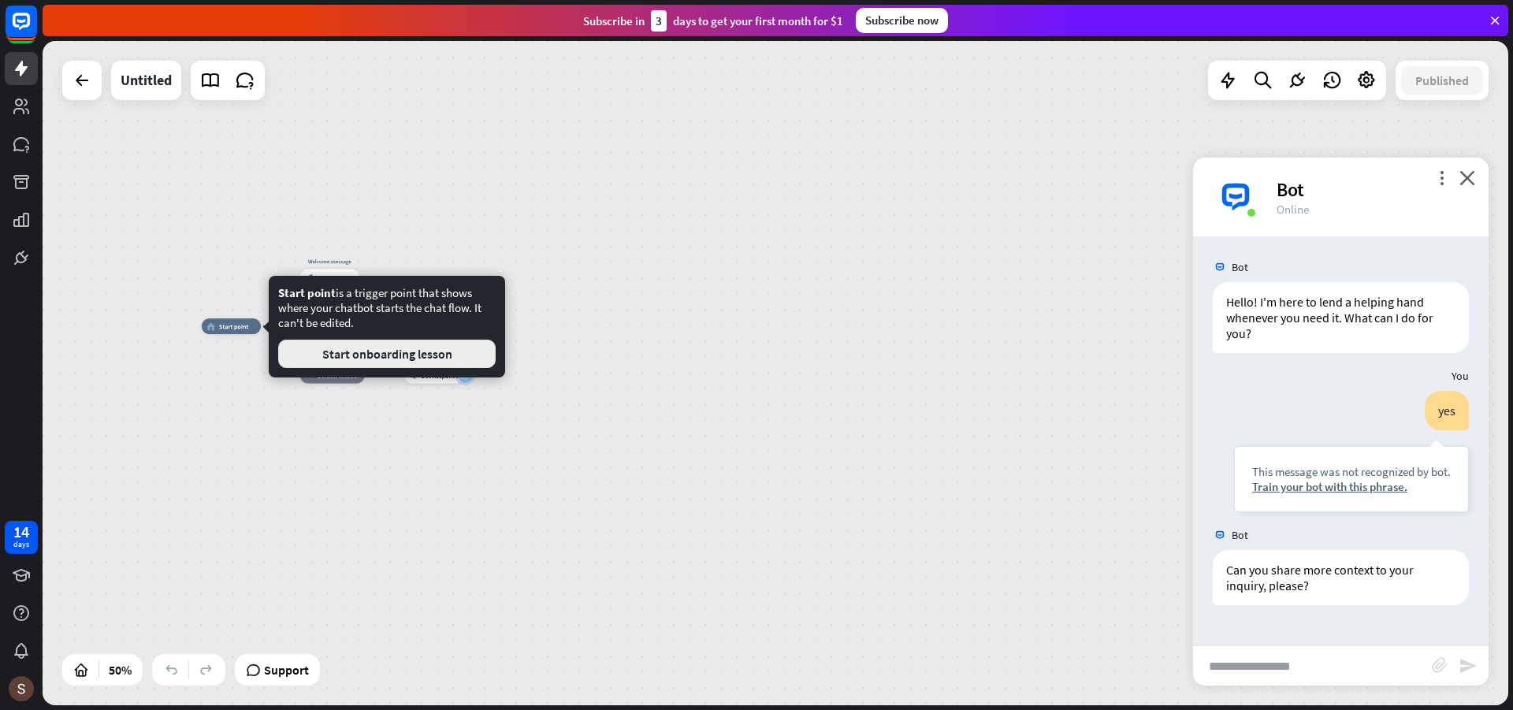
click at [394, 355] on button "Start onboarding lesson" at bounding box center [387, 354] width 218 height 28
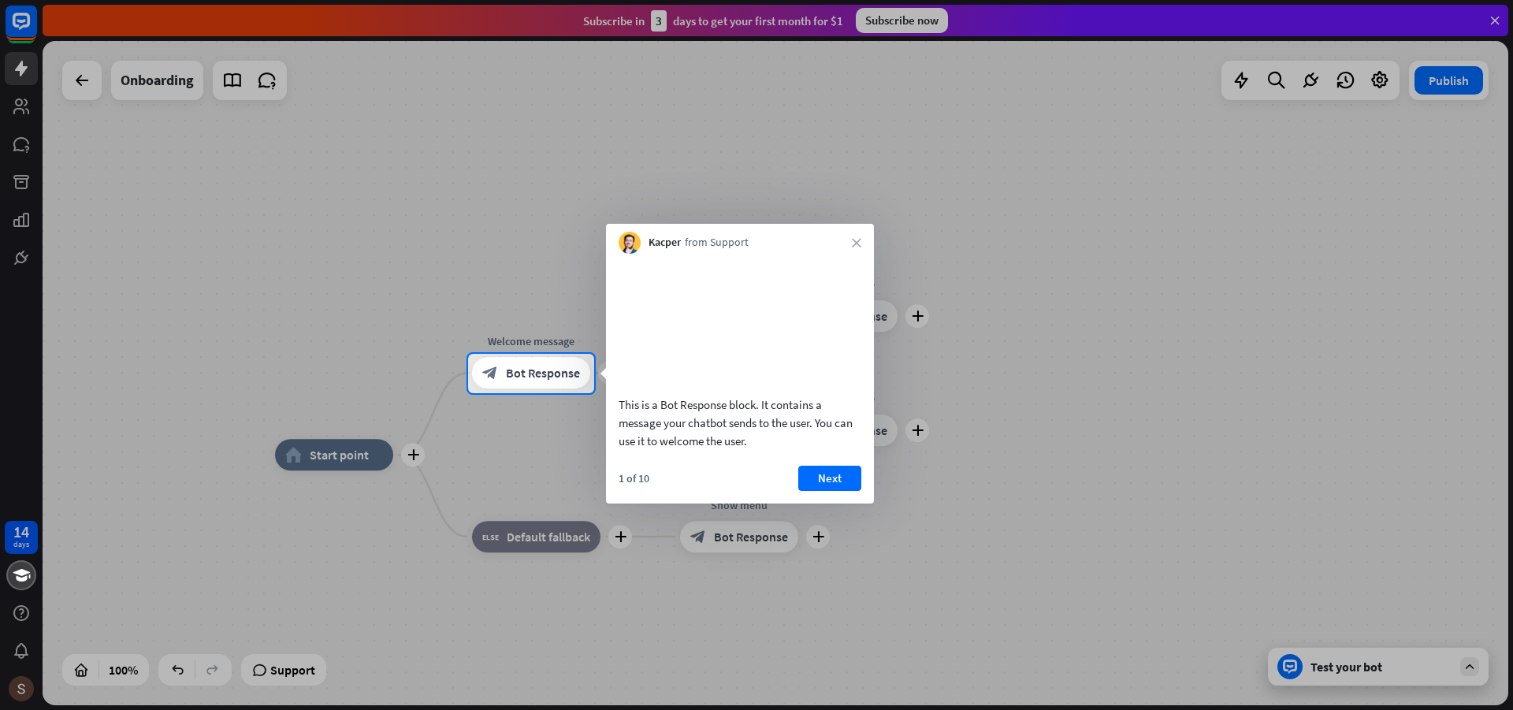
drag, startPoint x: 767, startPoint y: 460, endPoint x: 601, endPoint y: 441, distance: 167.4
click at [601, 441] on body "14 days close Product Help First steps Get started with ChatBot Help Center Fol…" at bounding box center [756, 355] width 1513 height 710
click at [829, 491] on button "Next" at bounding box center [829, 478] width 63 height 25
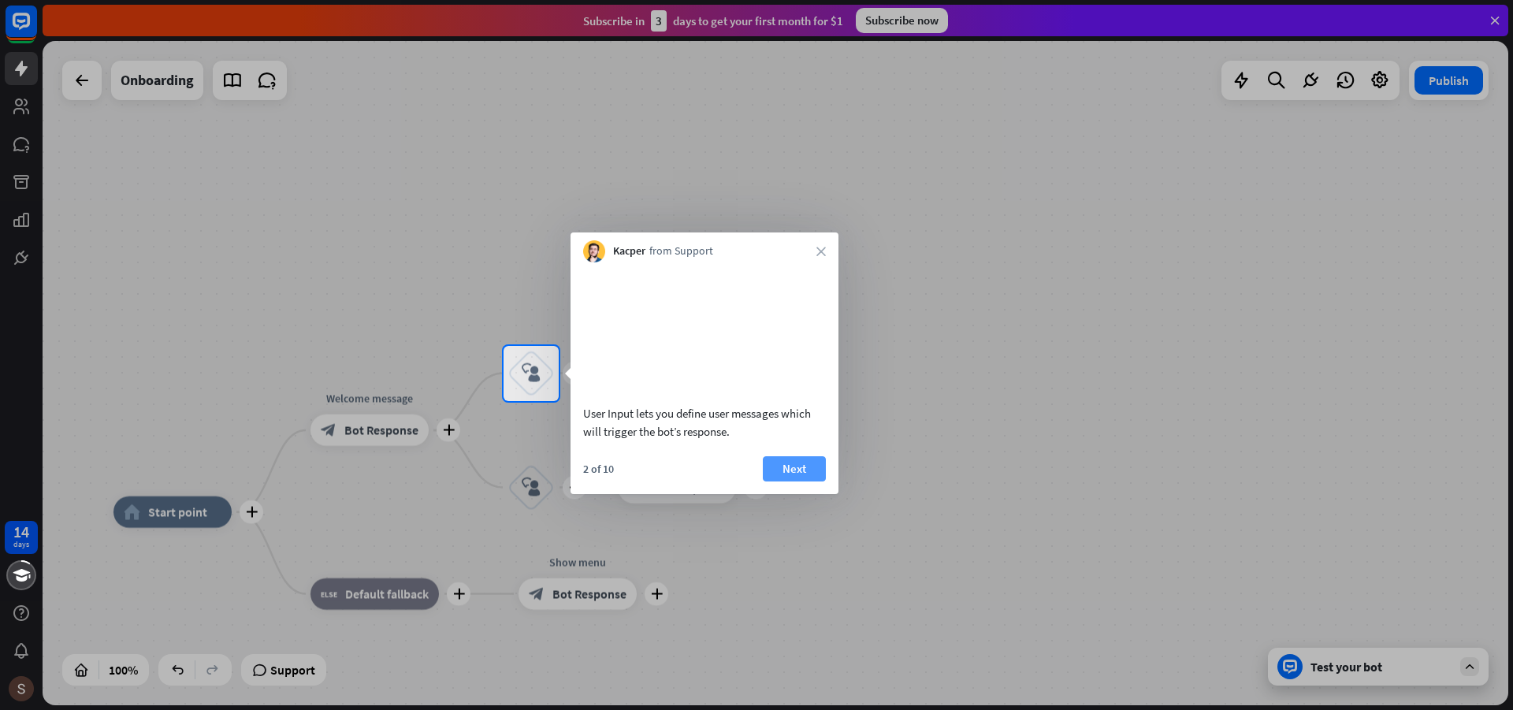
click at [805, 482] on button "Next" at bounding box center [794, 468] width 63 height 25
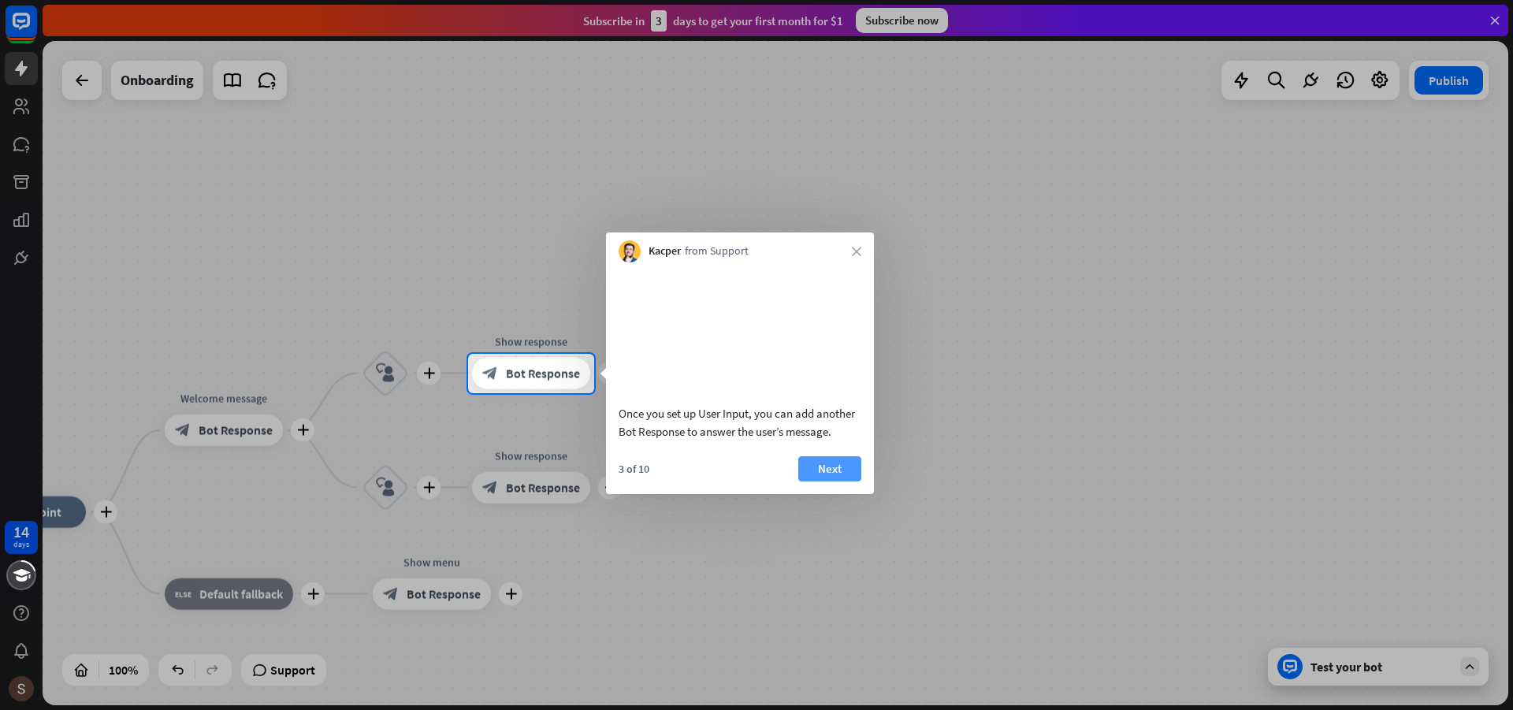
click at [824, 482] on button "Next" at bounding box center [829, 468] width 63 height 25
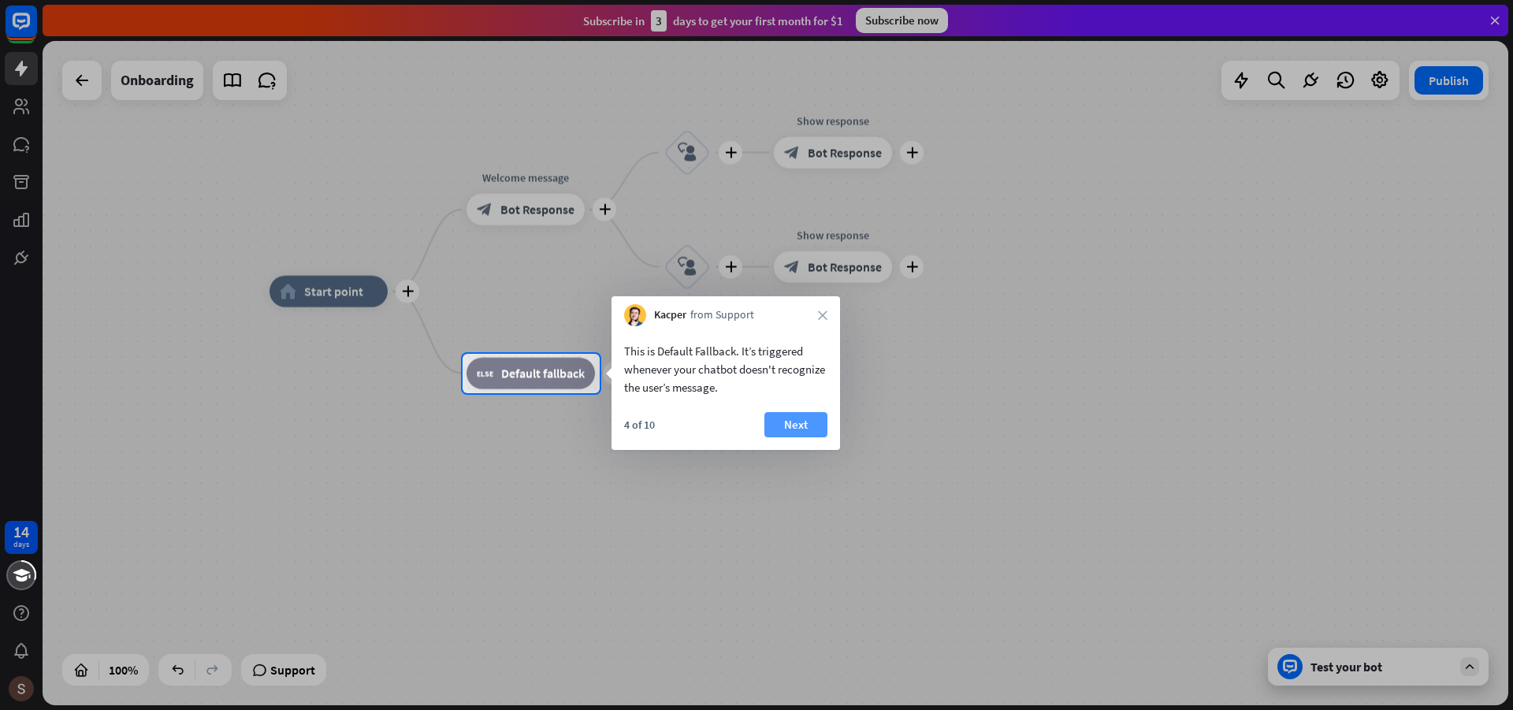
click at [778, 425] on button "Next" at bounding box center [796, 424] width 63 height 25
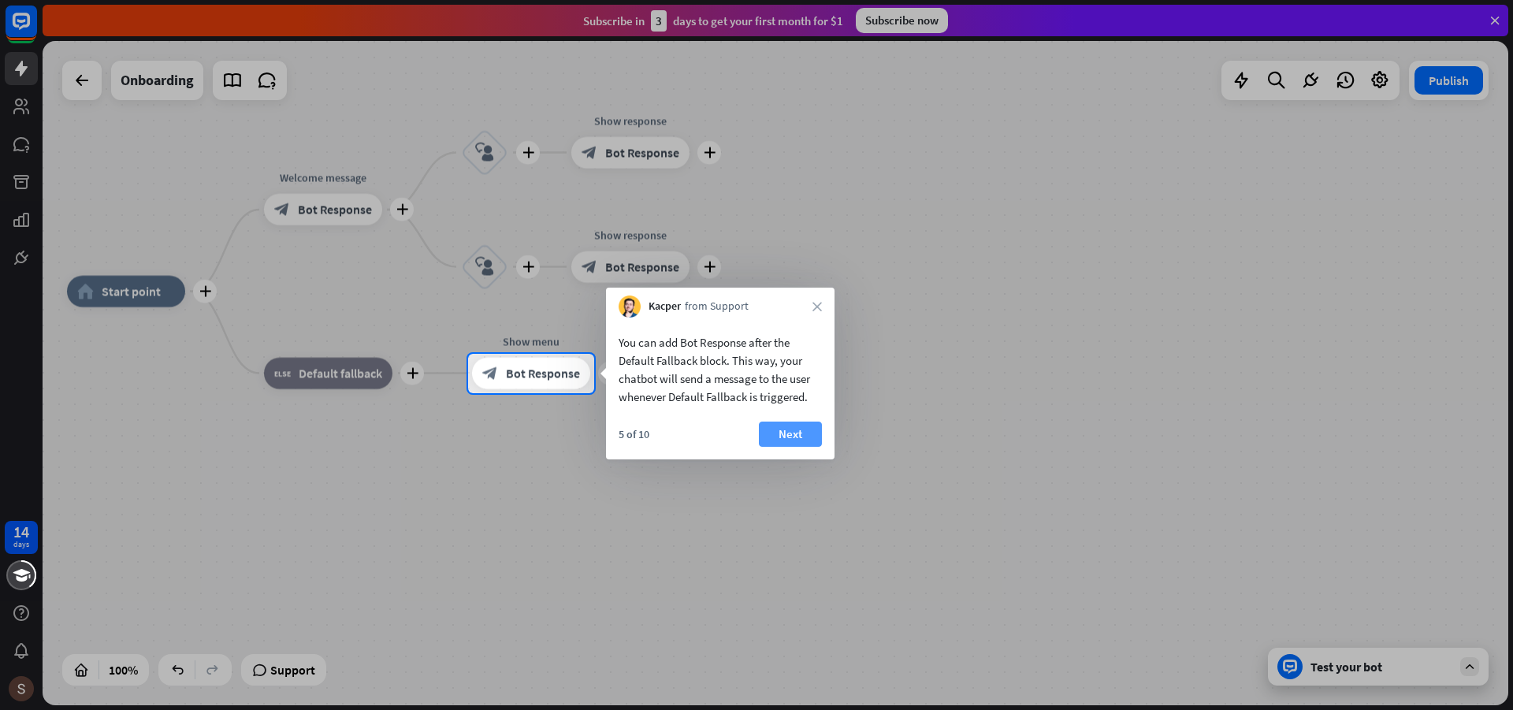
click at [791, 437] on button "Next" at bounding box center [790, 434] width 63 height 25
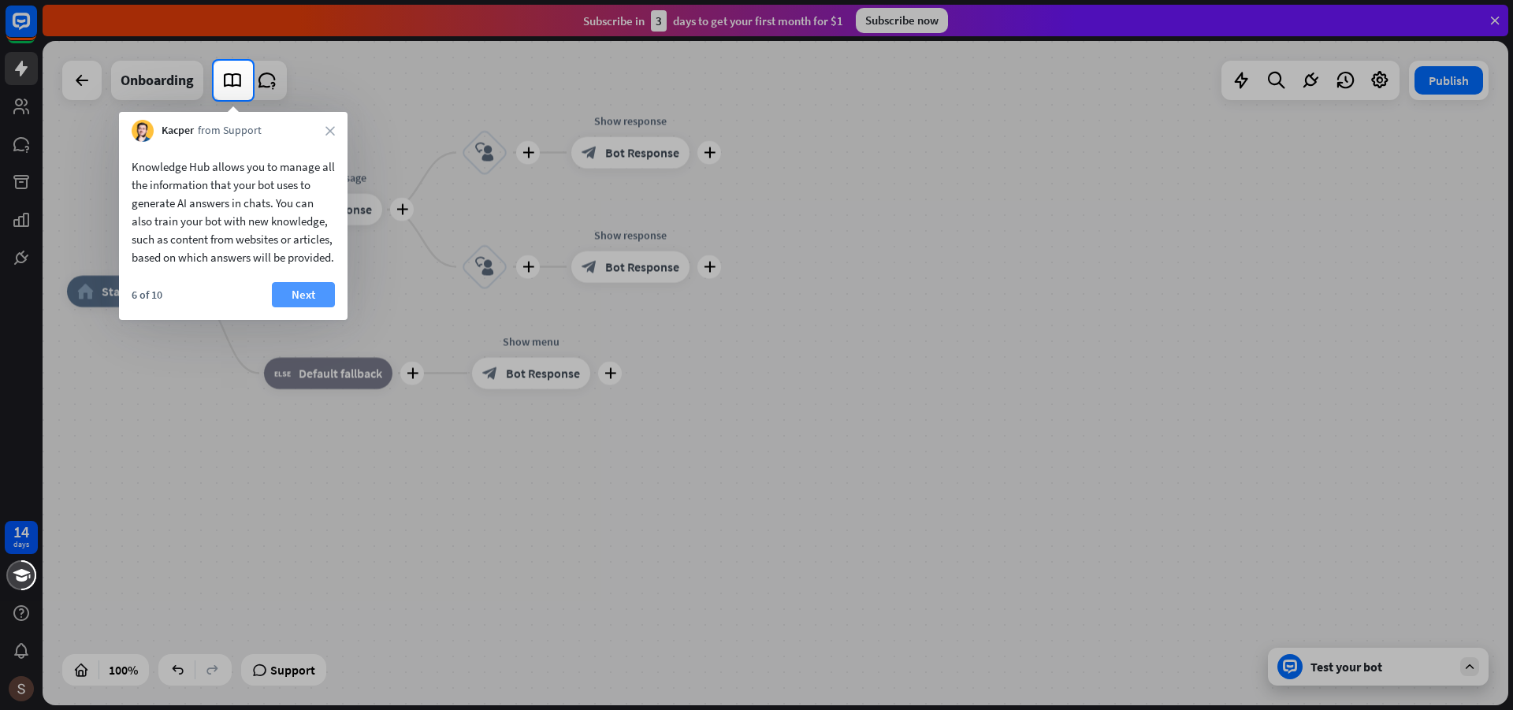
click at [324, 307] on button "Next" at bounding box center [303, 294] width 63 height 25
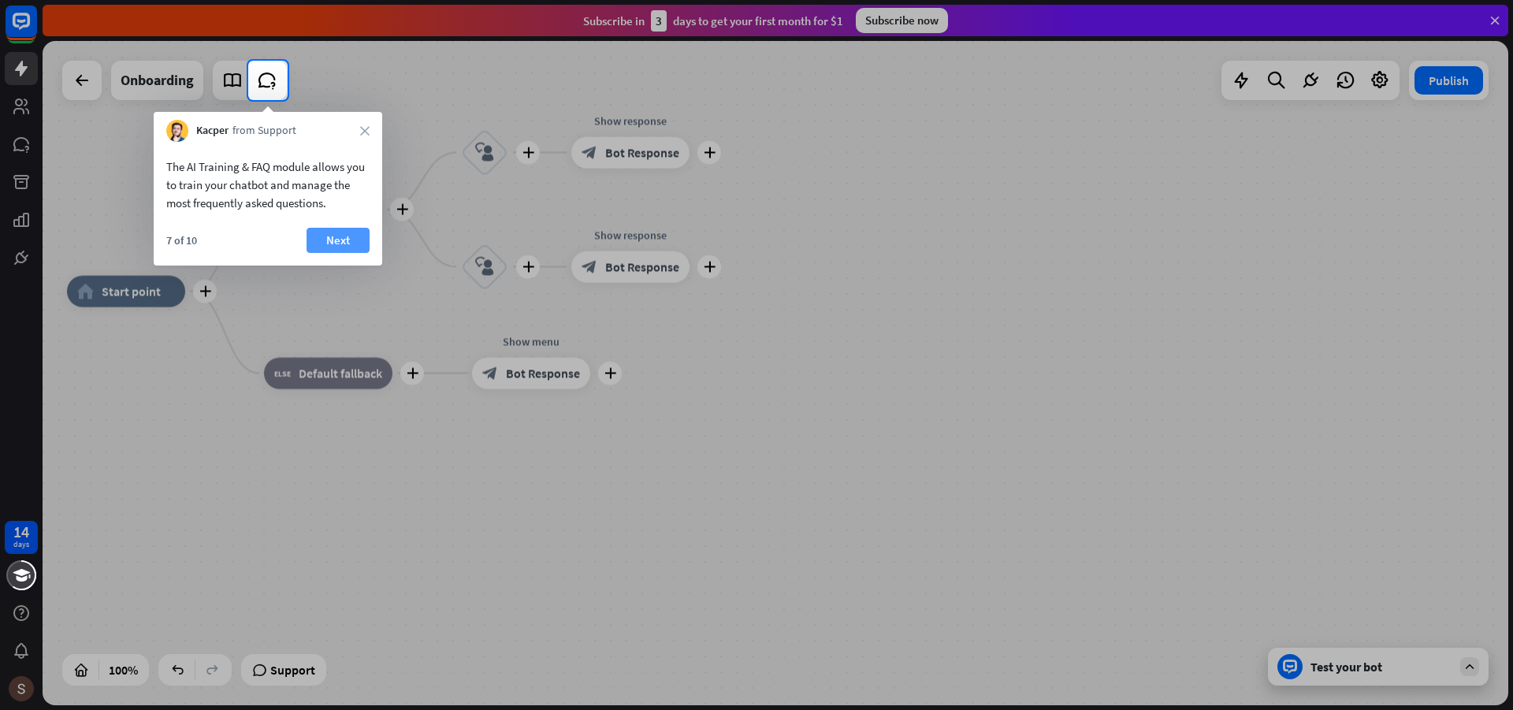
click at [346, 243] on button "Next" at bounding box center [338, 240] width 63 height 25
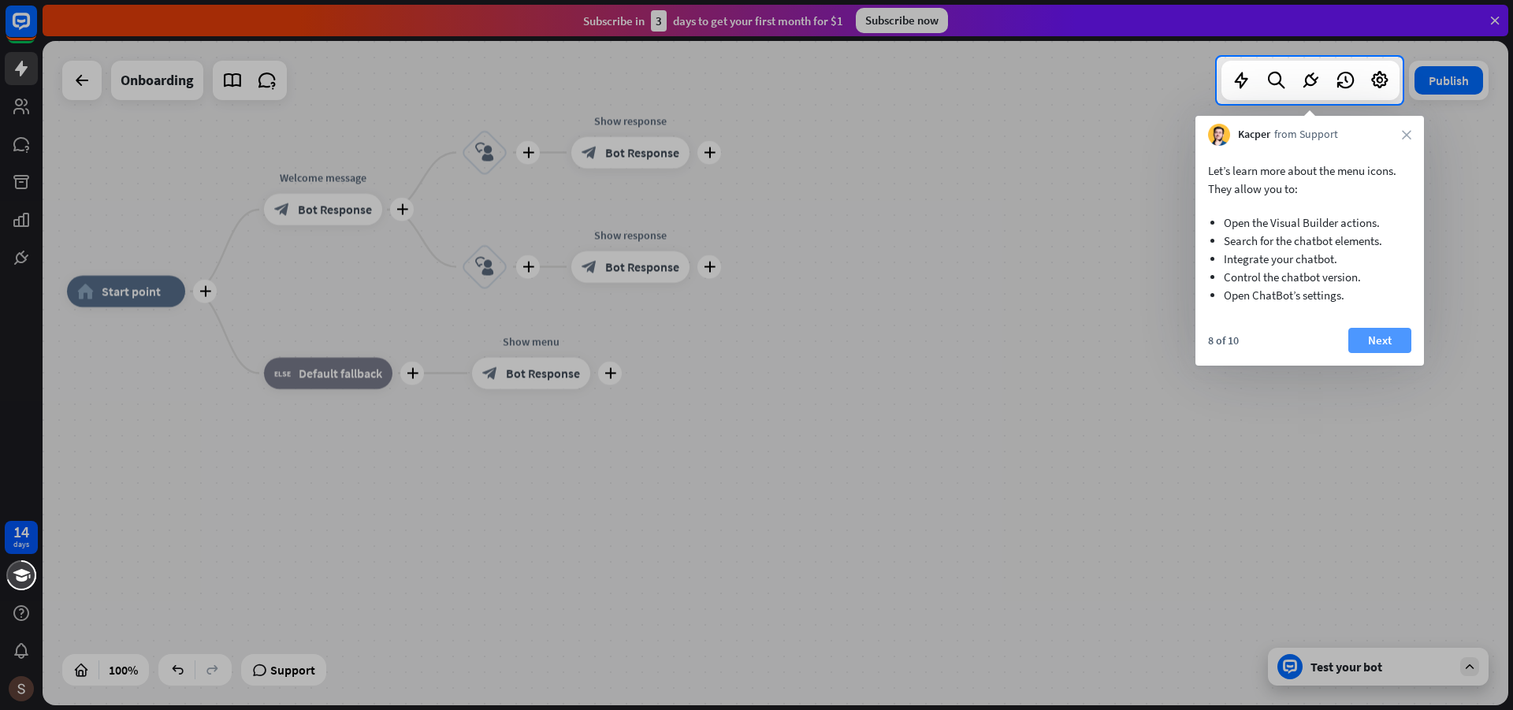
click at [1386, 344] on button "Next" at bounding box center [1380, 340] width 63 height 25
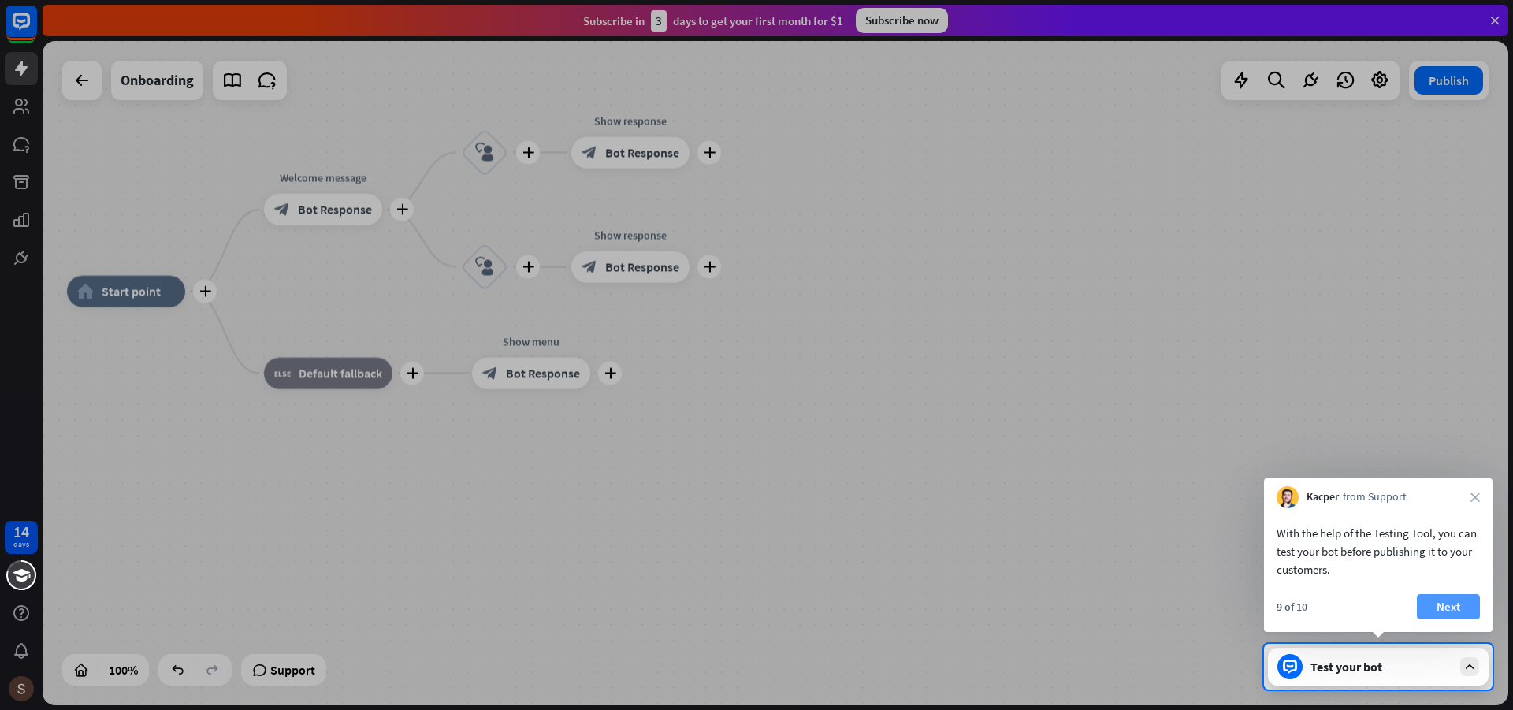
click at [1456, 605] on button "Next" at bounding box center [1448, 606] width 63 height 25
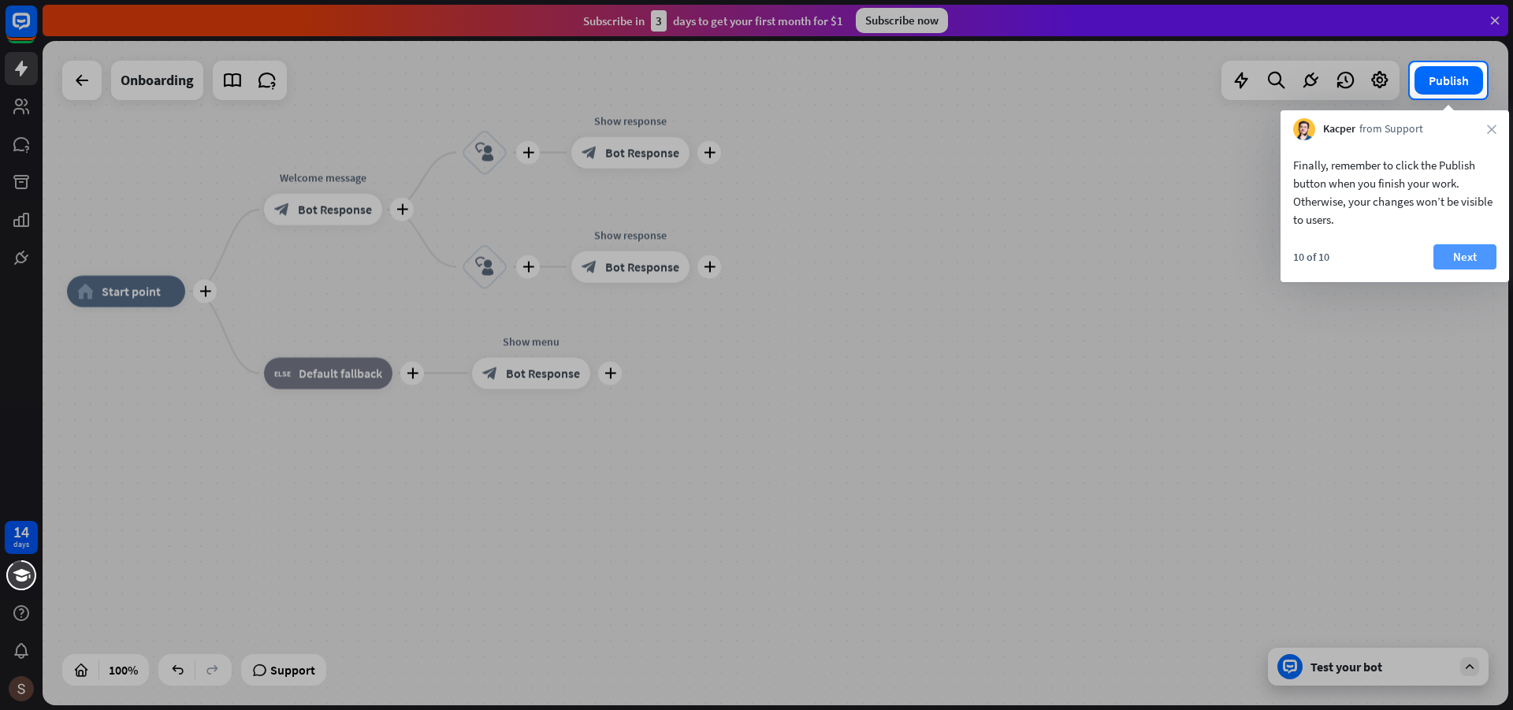
click at [1479, 259] on button "Next" at bounding box center [1465, 256] width 63 height 25
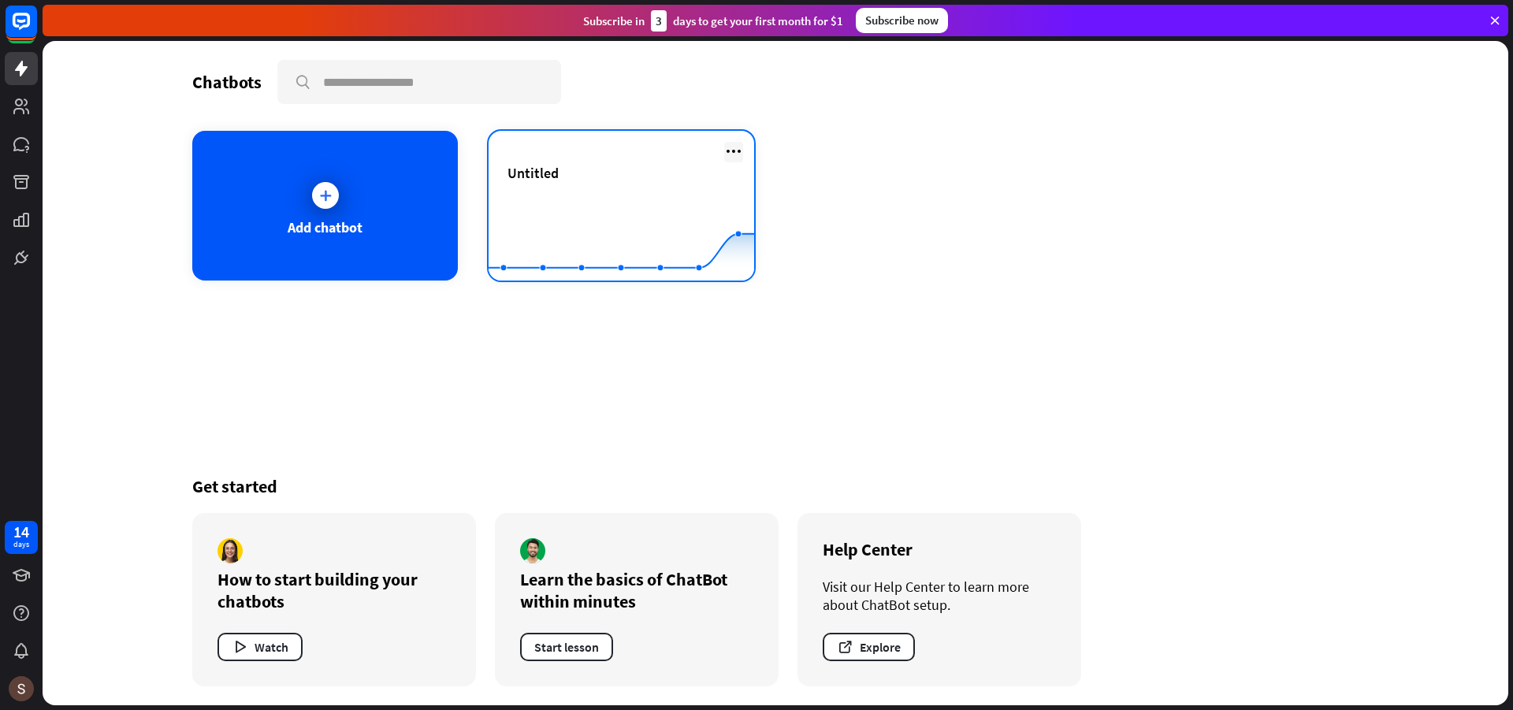
click at [729, 148] on icon at bounding box center [733, 151] width 19 height 19
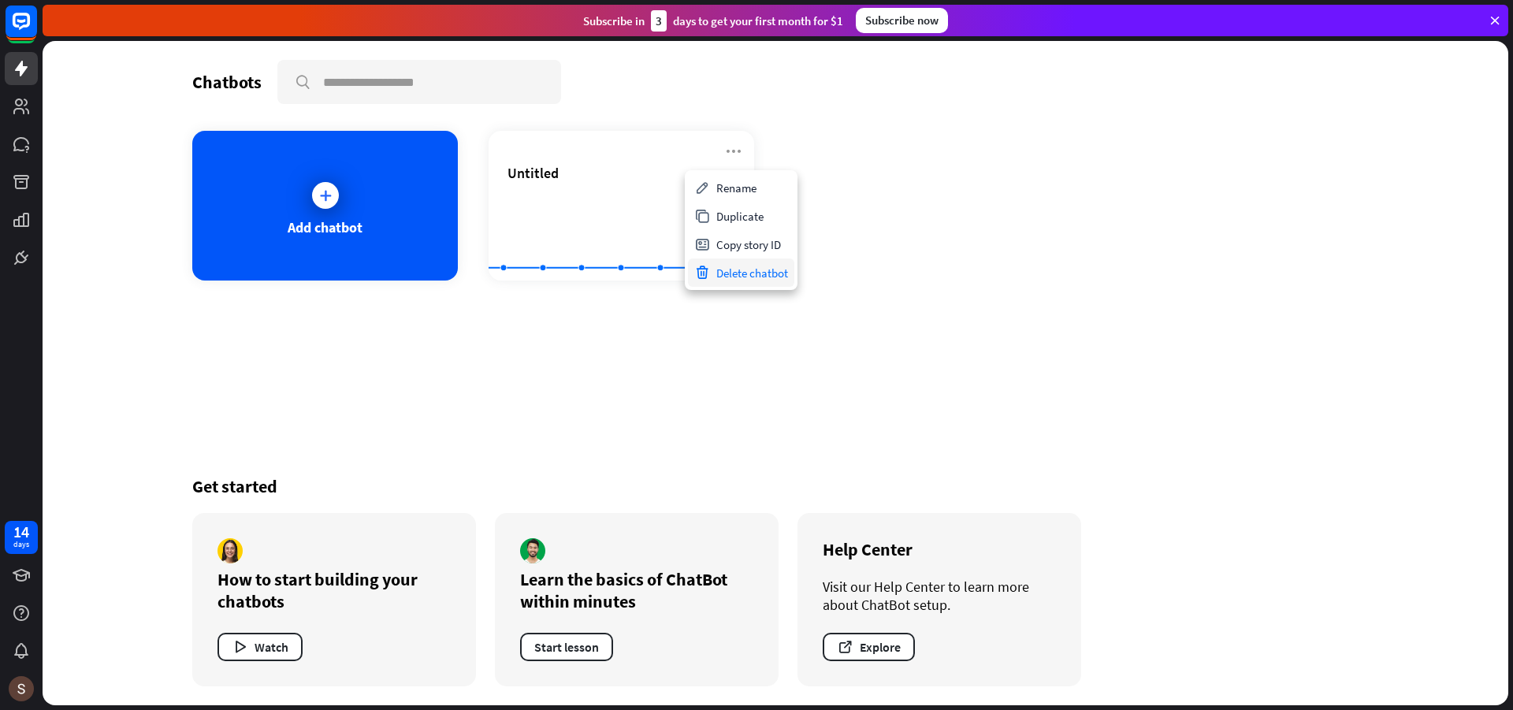
click at [732, 274] on div "Delete chatbot" at bounding box center [741, 273] width 106 height 28
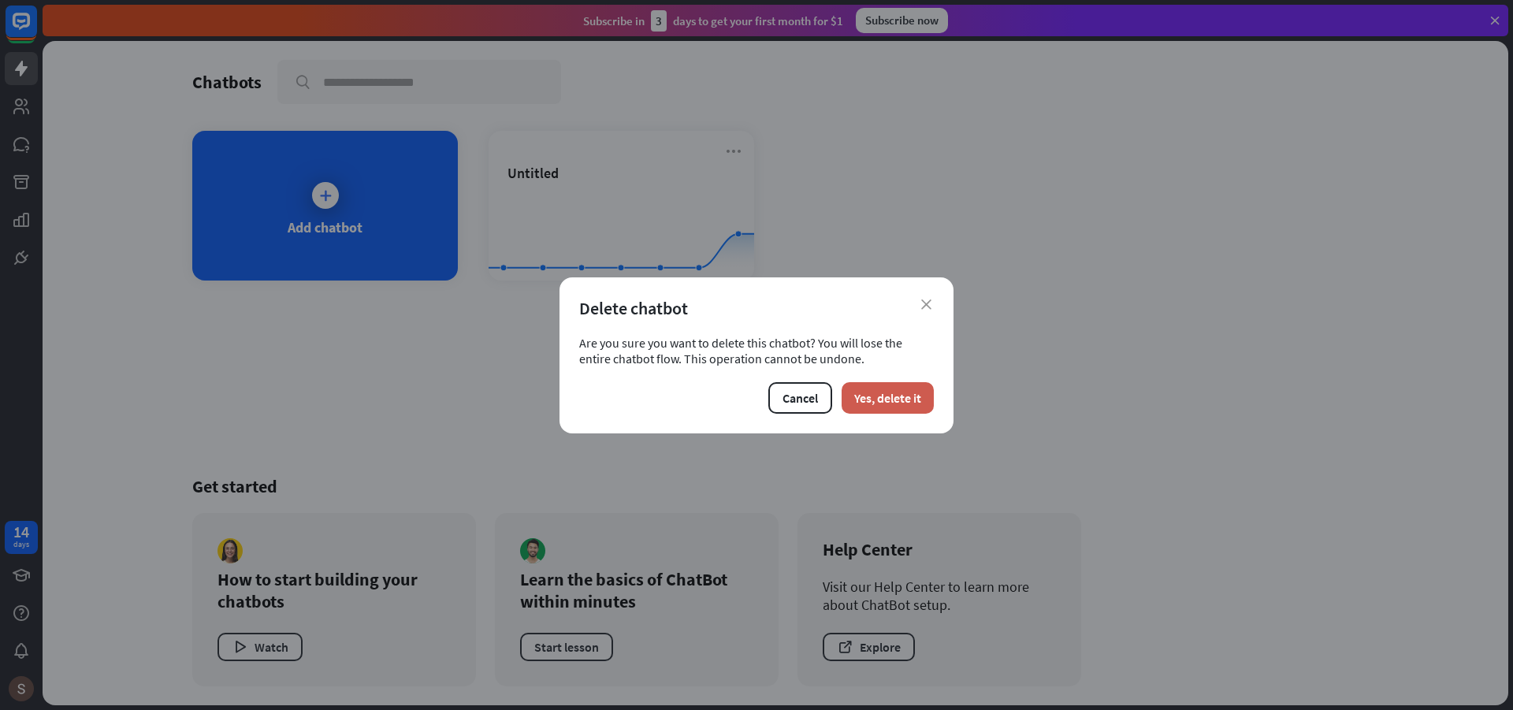
click at [877, 406] on button "Yes, delete it" at bounding box center [888, 398] width 92 height 32
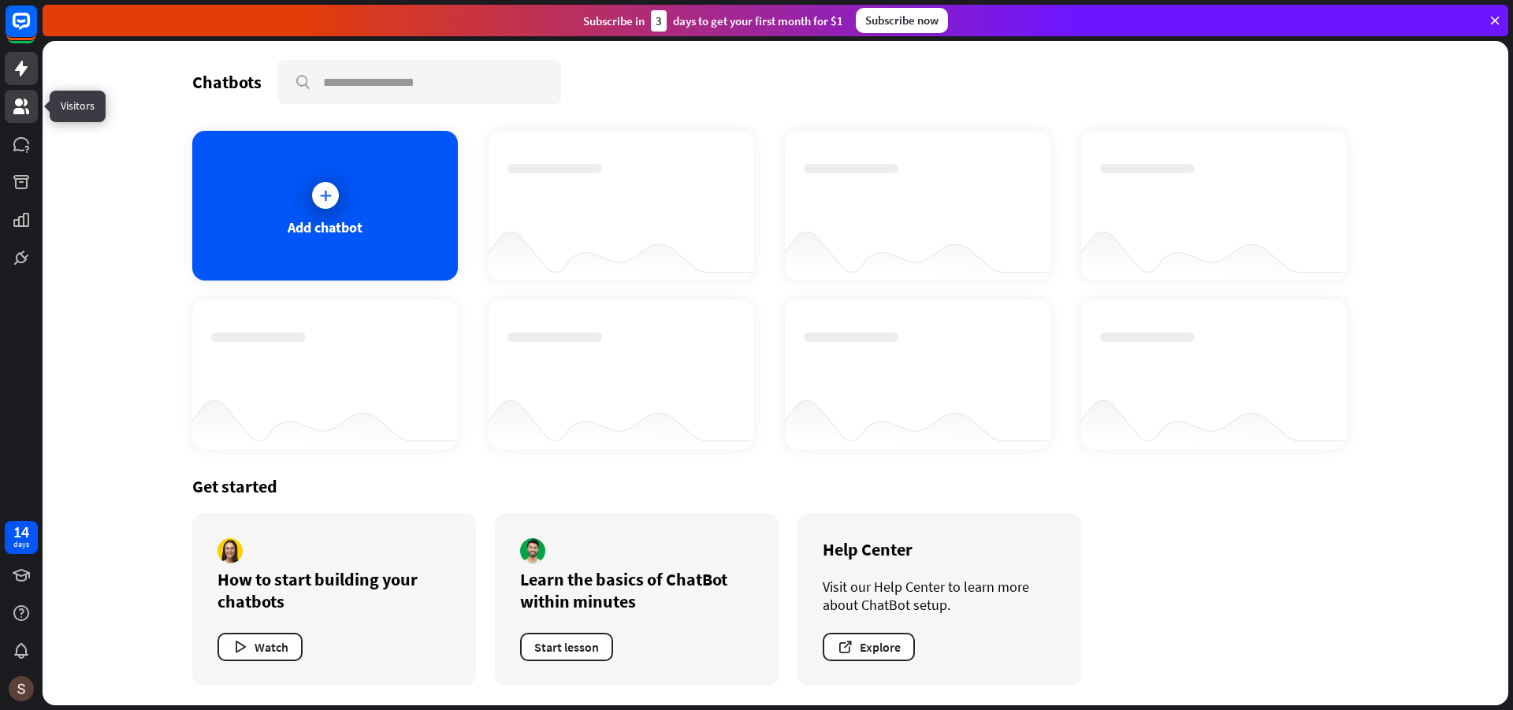
click at [28, 101] on icon at bounding box center [21, 106] width 19 height 19
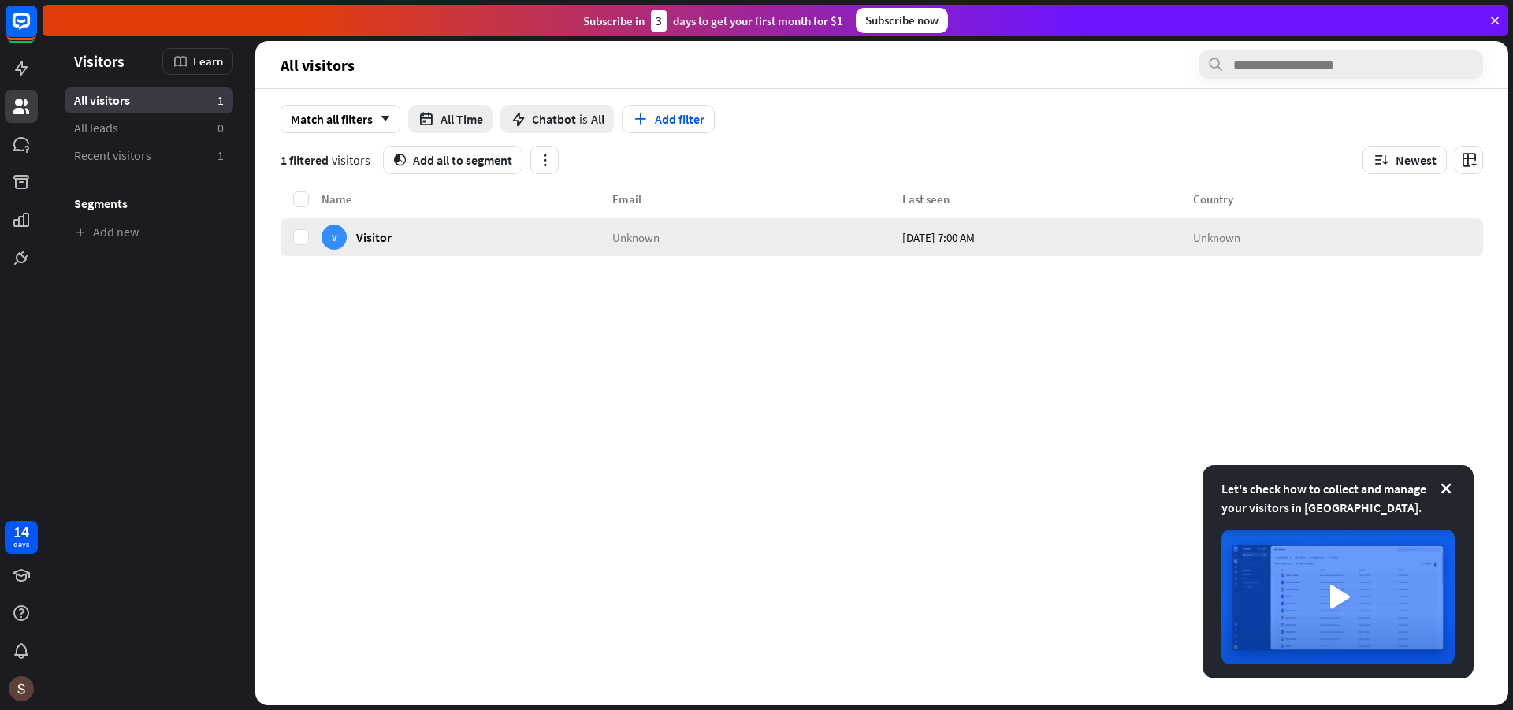
click at [447, 229] on div "V Visitor" at bounding box center [467, 237] width 291 height 38
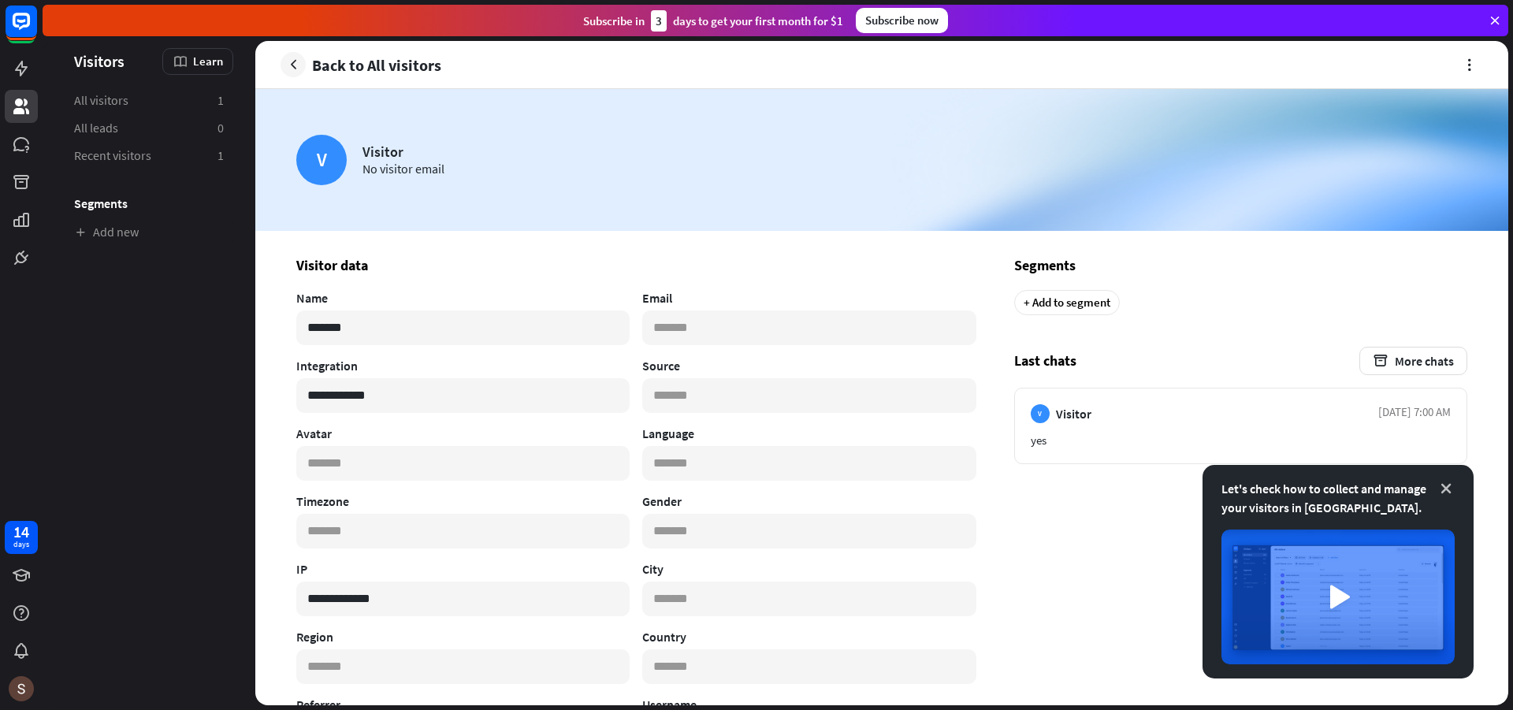
click at [1445, 486] on icon at bounding box center [1447, 489] width 16 height 16
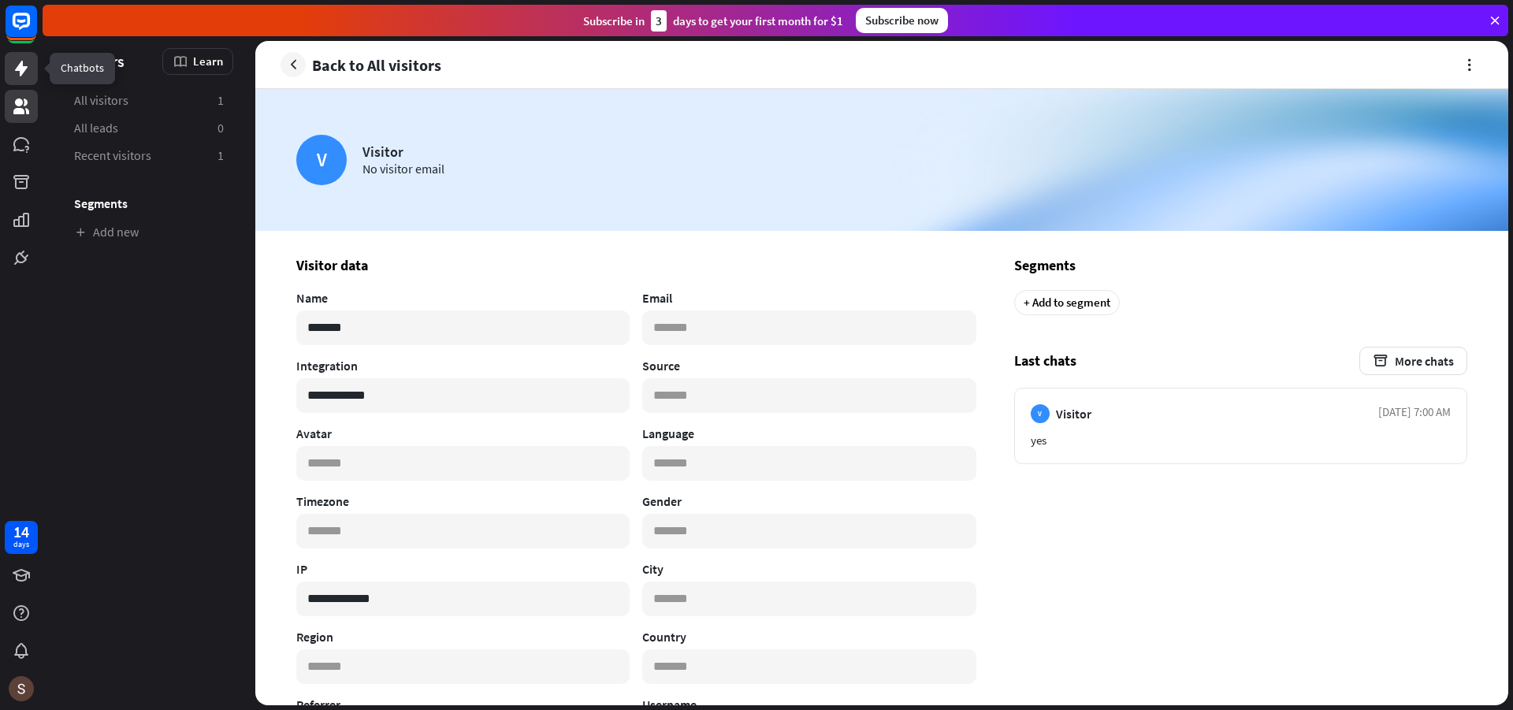
click at [15, 69] on icon at bounding box center [21, 68] width 19 height 19
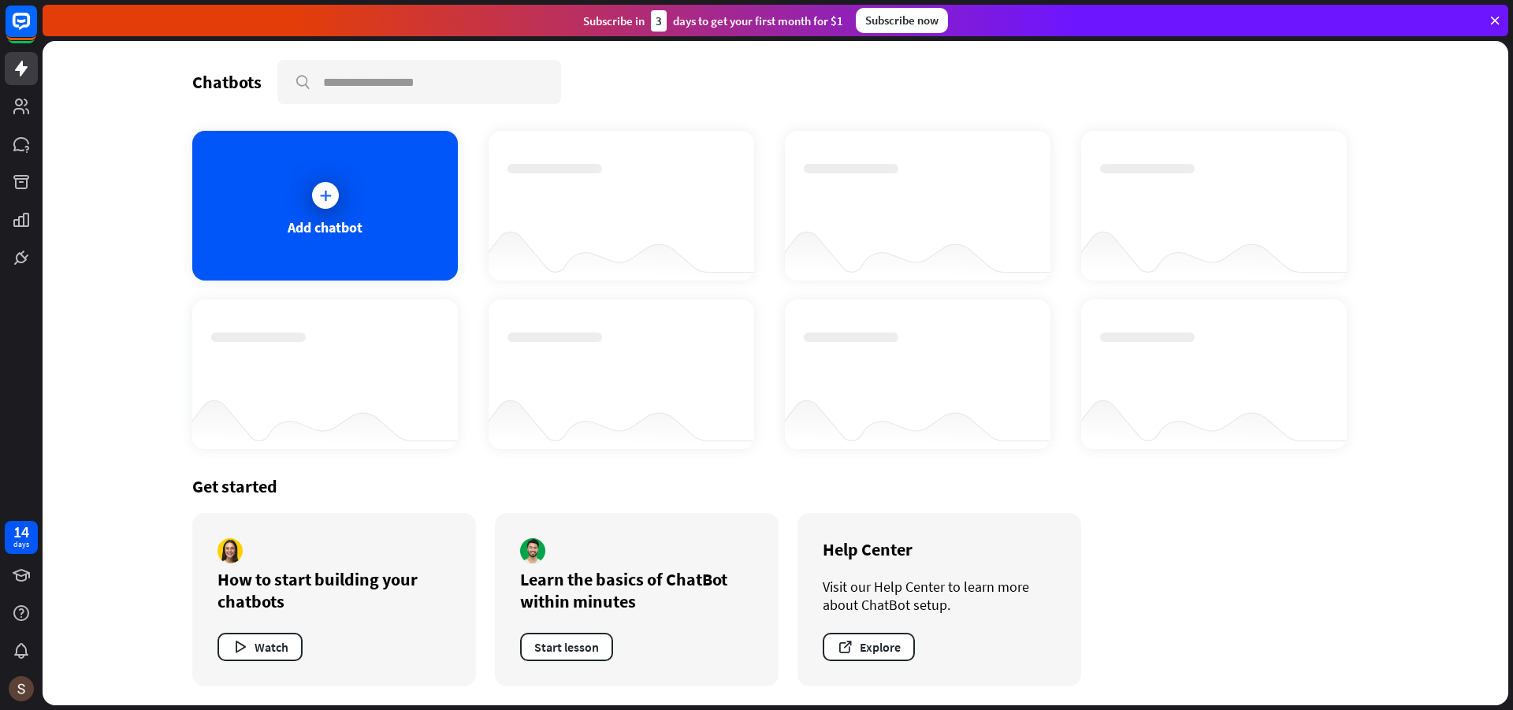
click at [1498, 20] on icon at bounding box center [1495, 20] width 14 height 14
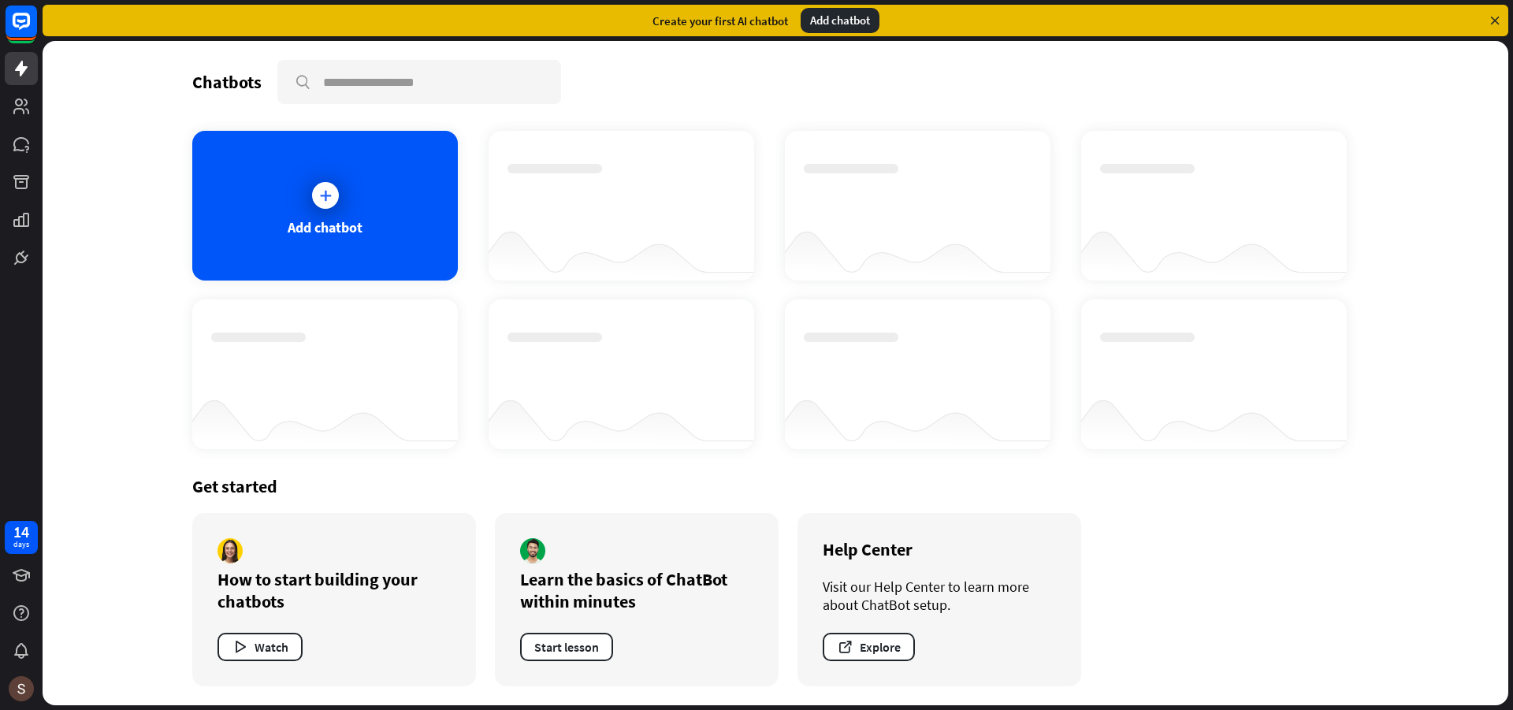
click at [1497, 17] on icon at bounding box center [1495, 20] width 14 height 14
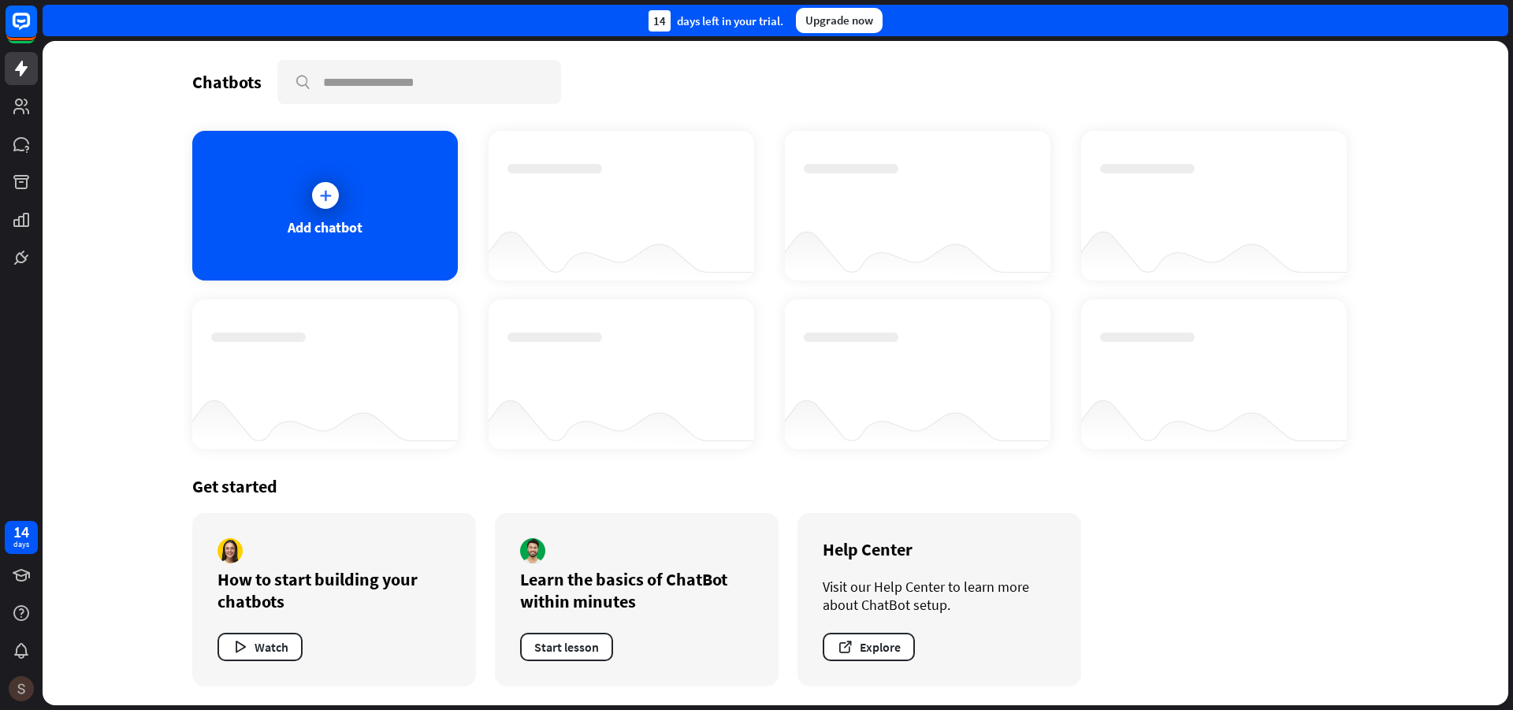
click at [16, 689] on img at bounding box center [21, 688] width 25 height 25
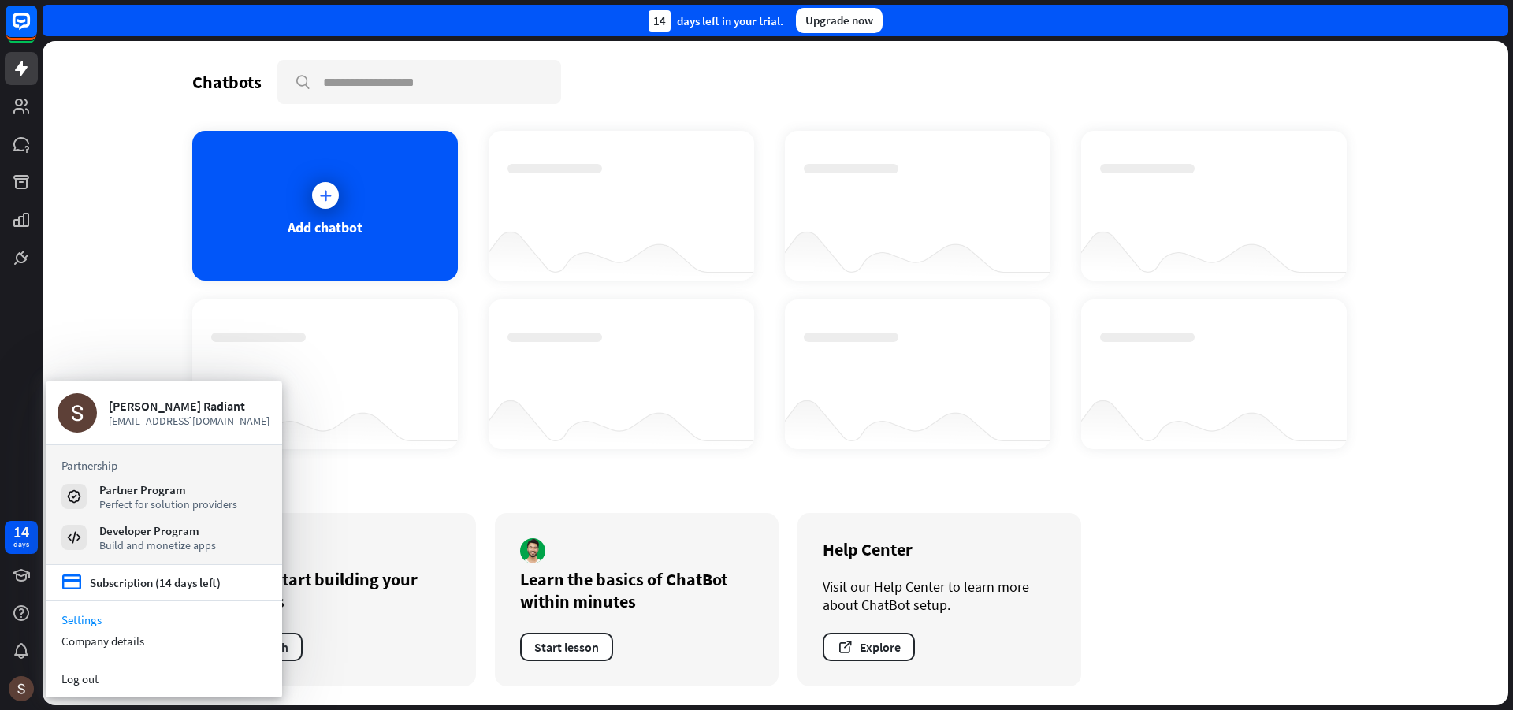
click at [106, 621] on link "Settings" at bounding box center [164, 619] width 236 height 21
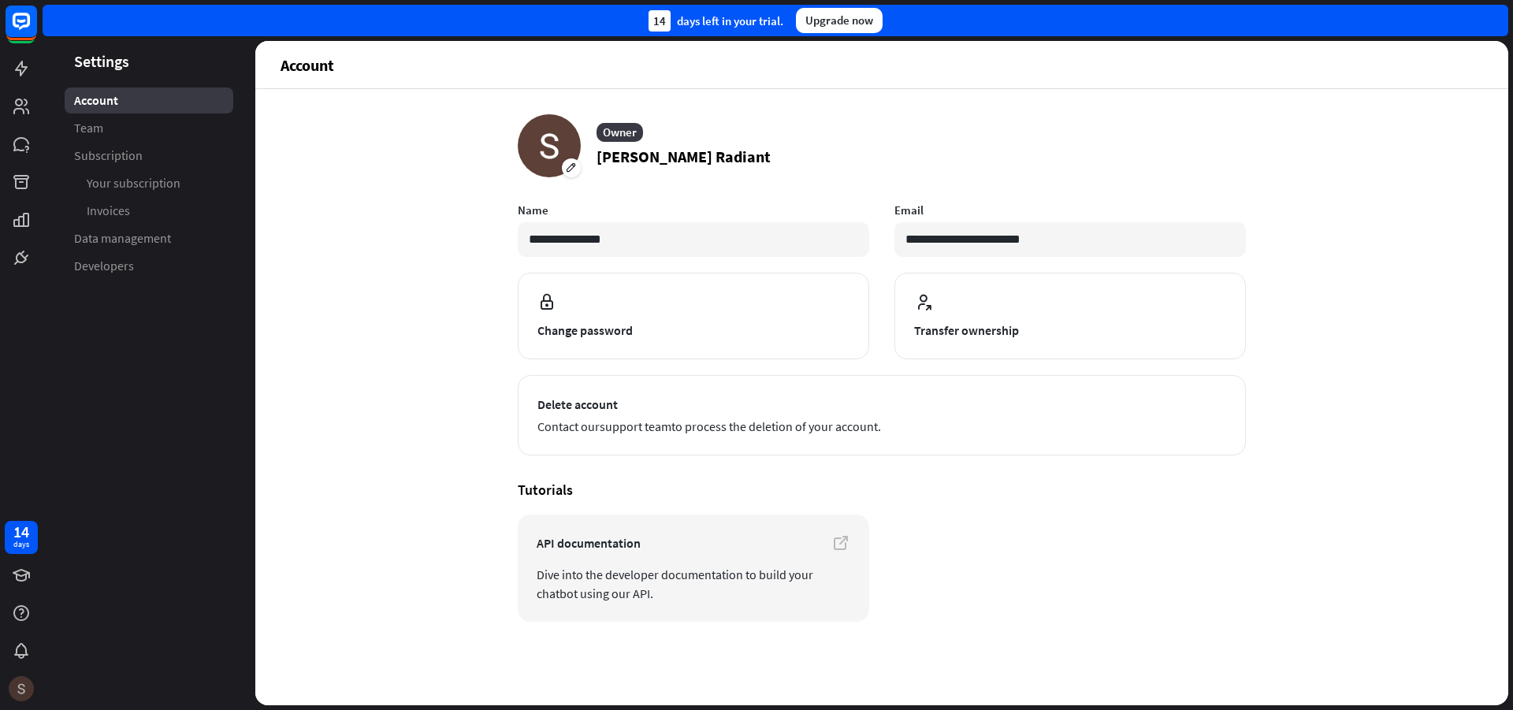
click at [24, 691] on img at bounding box center [21, 688] width 25 height 25
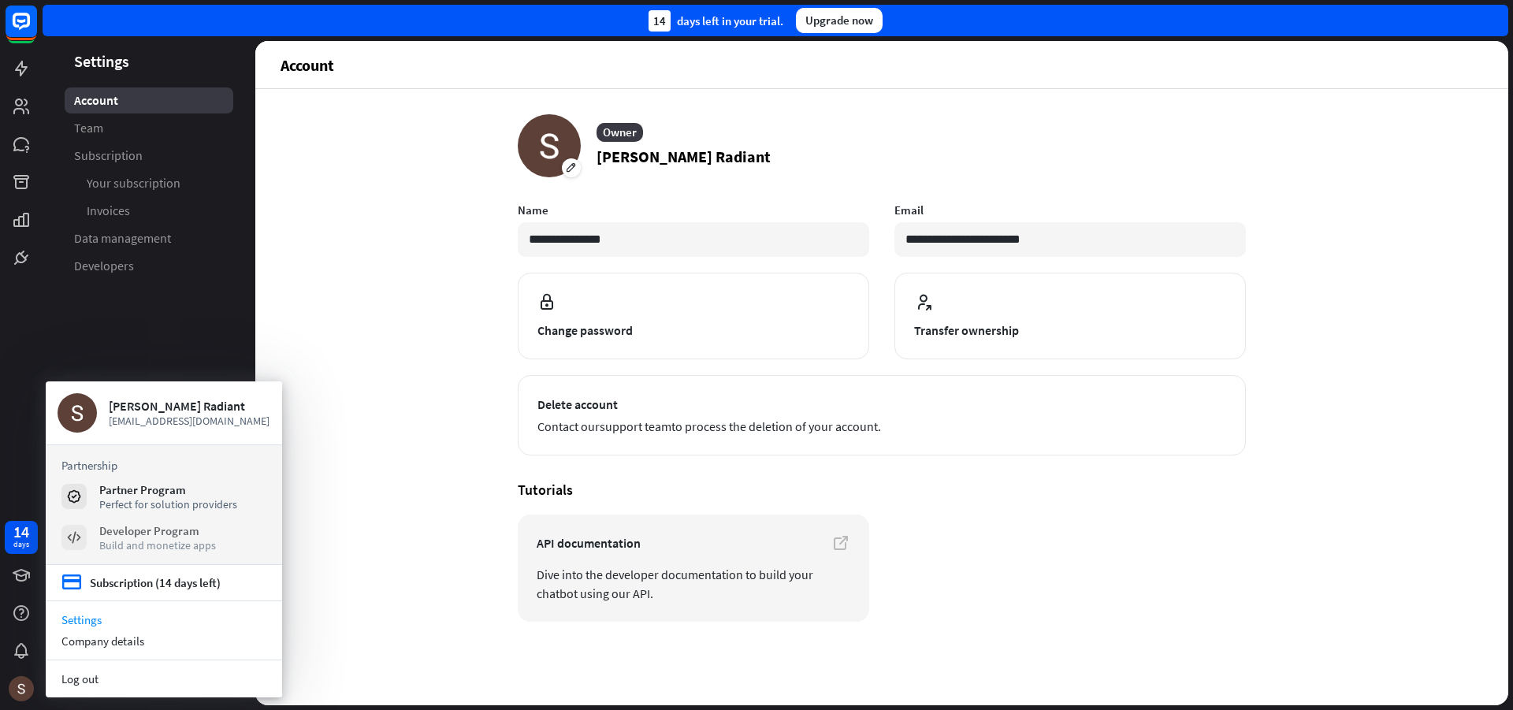
click at [136, 535] on div "Developer Program" at bounding box center [157, 530] width 117 height 15
